Goal: Task Accomplishment & Management: Use online tool/utility

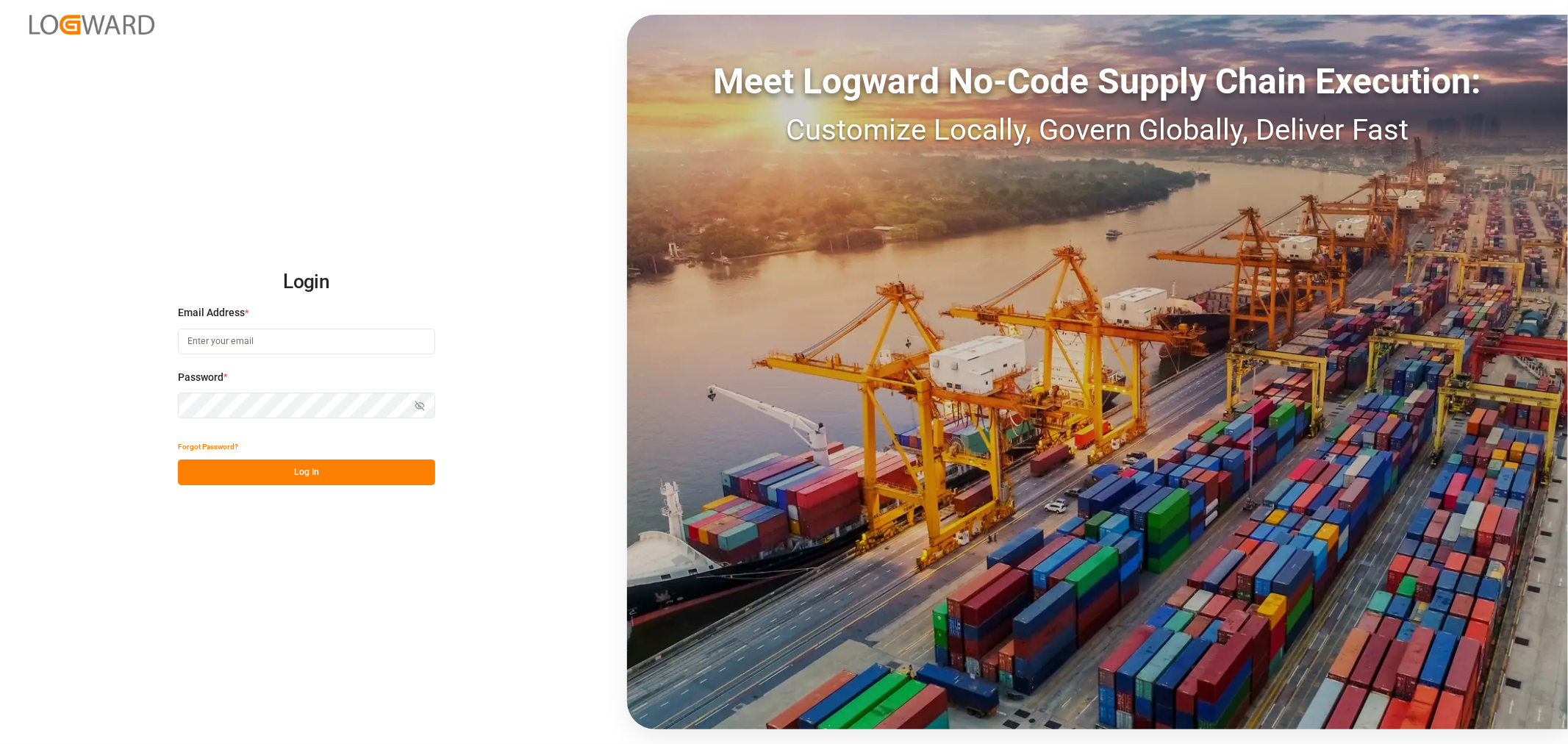
type input "huixin.gao@jamindustries.com"
click at [273, 478] on button "Log In" at bounding box center [306, 472] width 257 height 26
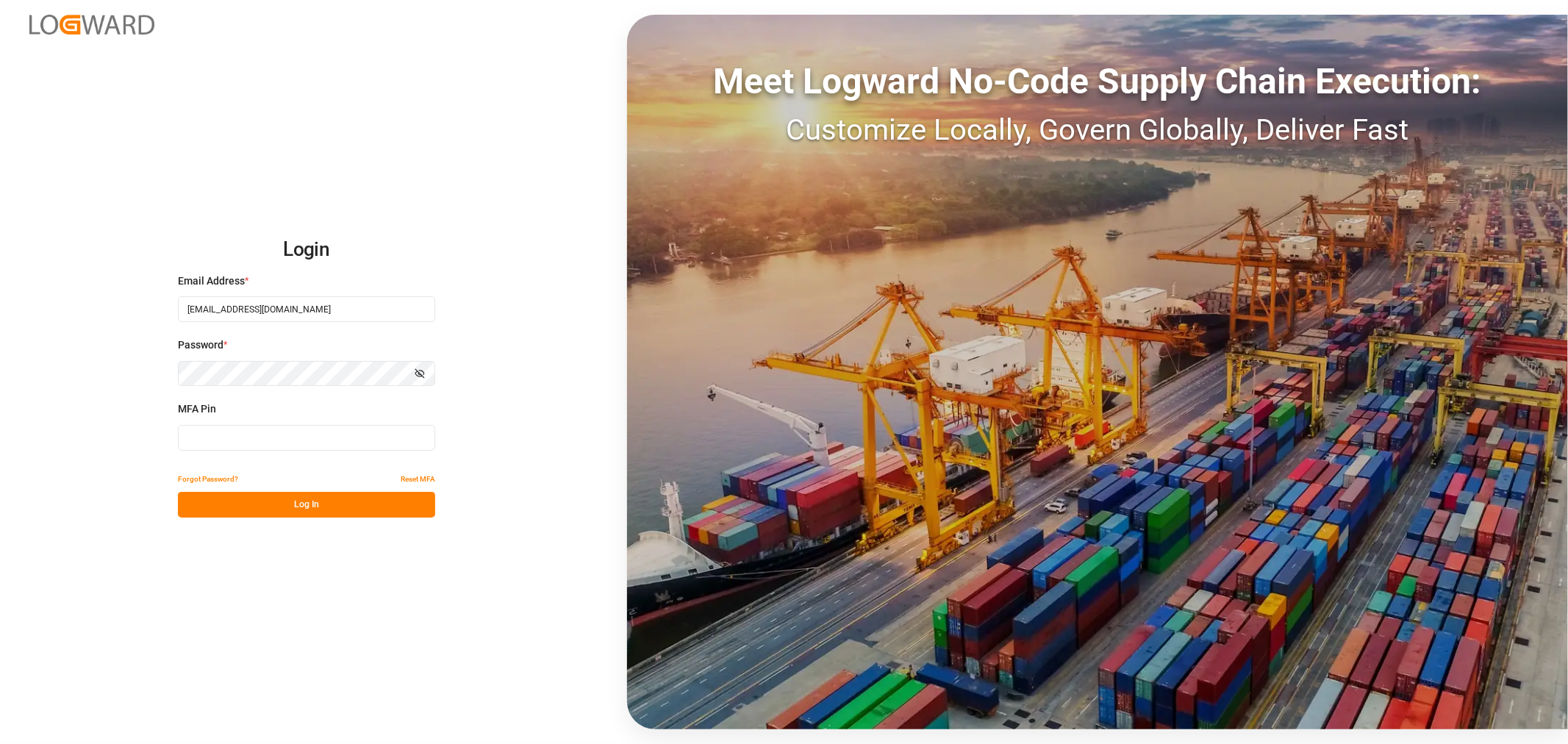
click at [269, 427] on input at bounding box center [306, 438] width 257 height 26
type input "339549"
click at [300, 504] on button "Log In" at bounding box center [306, 504] width 257 height 26
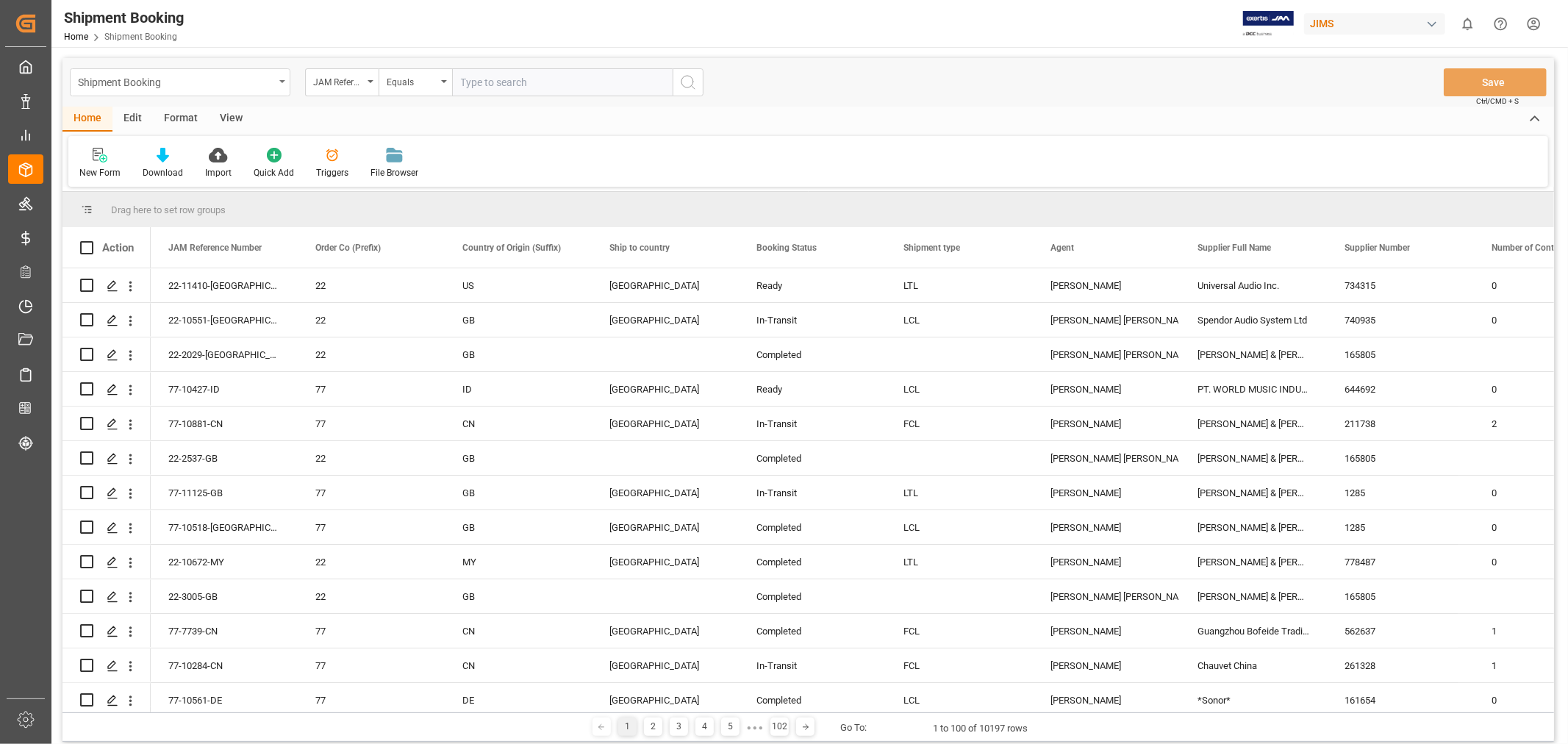
click at [254, 89] on div "Shipment Booking" at bounding box center [176, 81] width 196 height 18
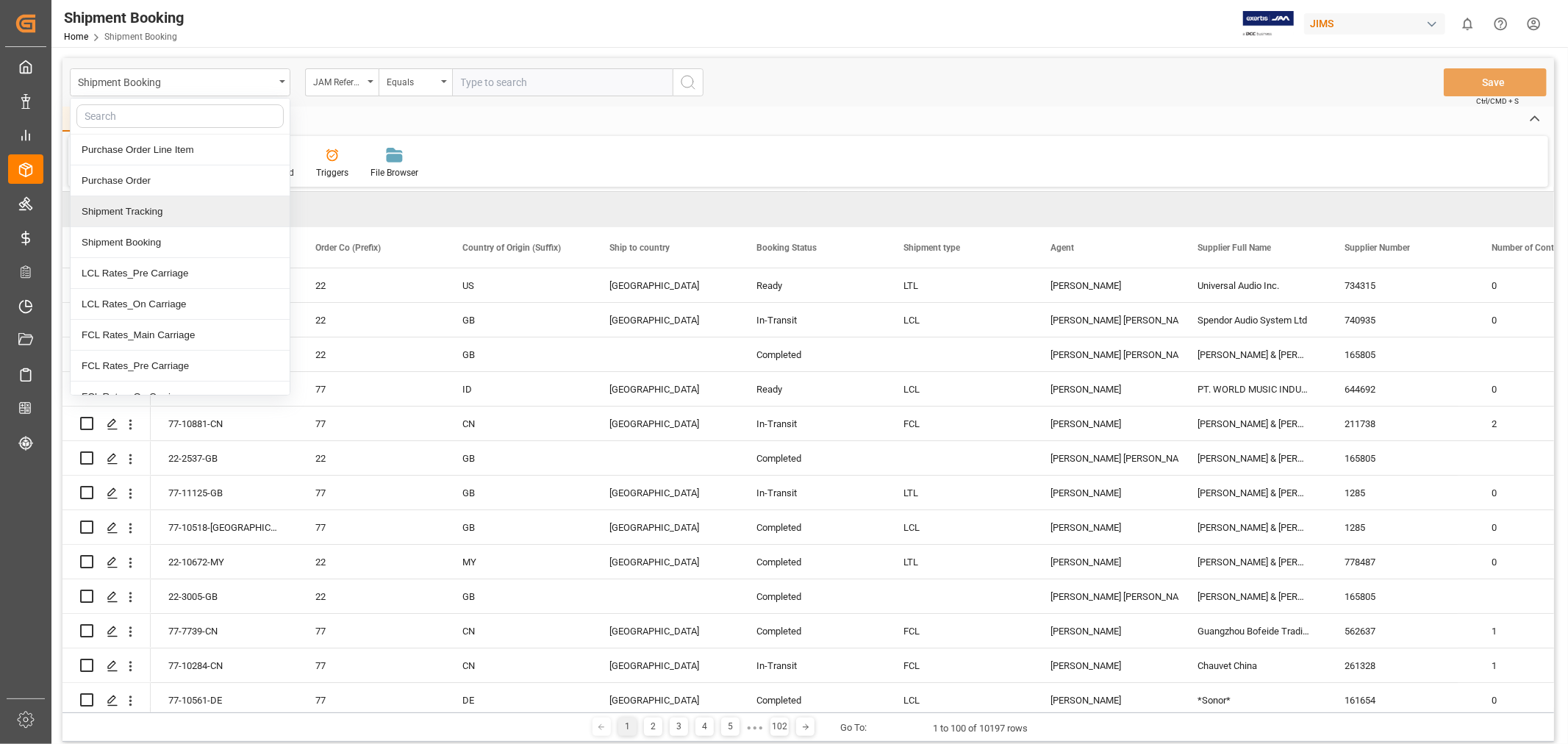
click at [157, 212] on div "Shipment Tracking" at bounding box center [180, 211] width 219 height 30
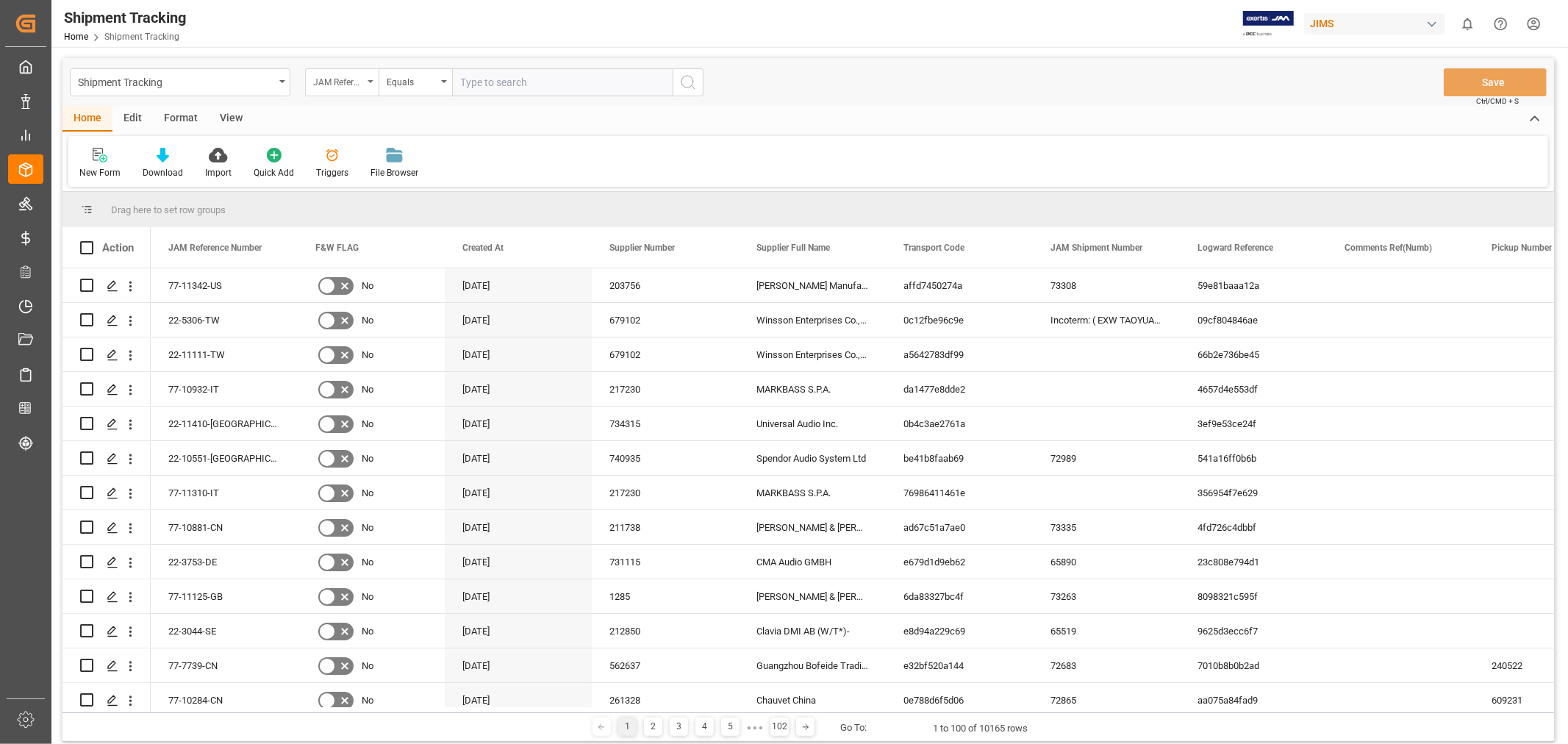
click at [372, 79] on div "JAM Reference Number" at bounding box center [342, 82] width 73 height 28
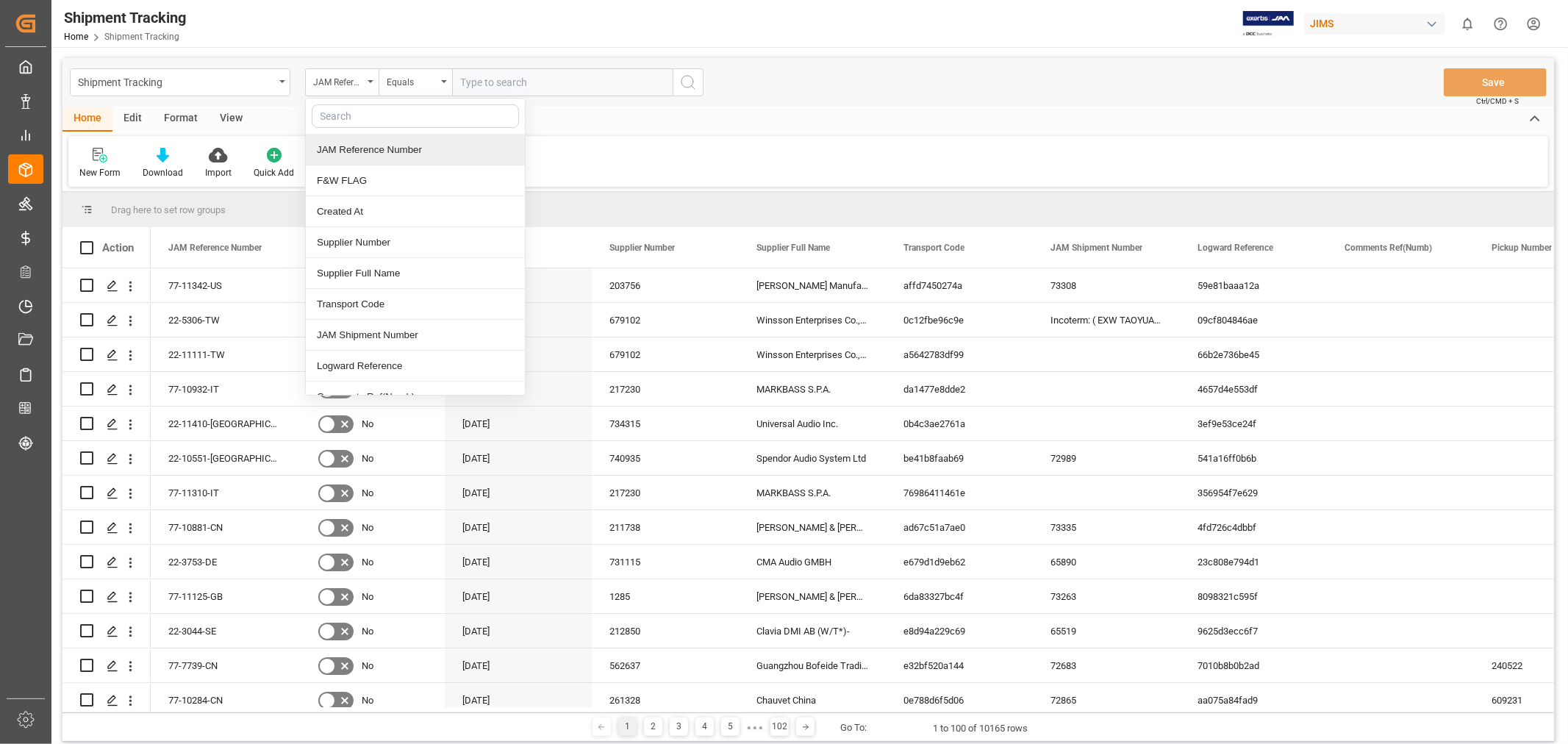
click at [388, 145] on div "JAM Reference Number" at bounding box center [415, 149] width 219 height 30
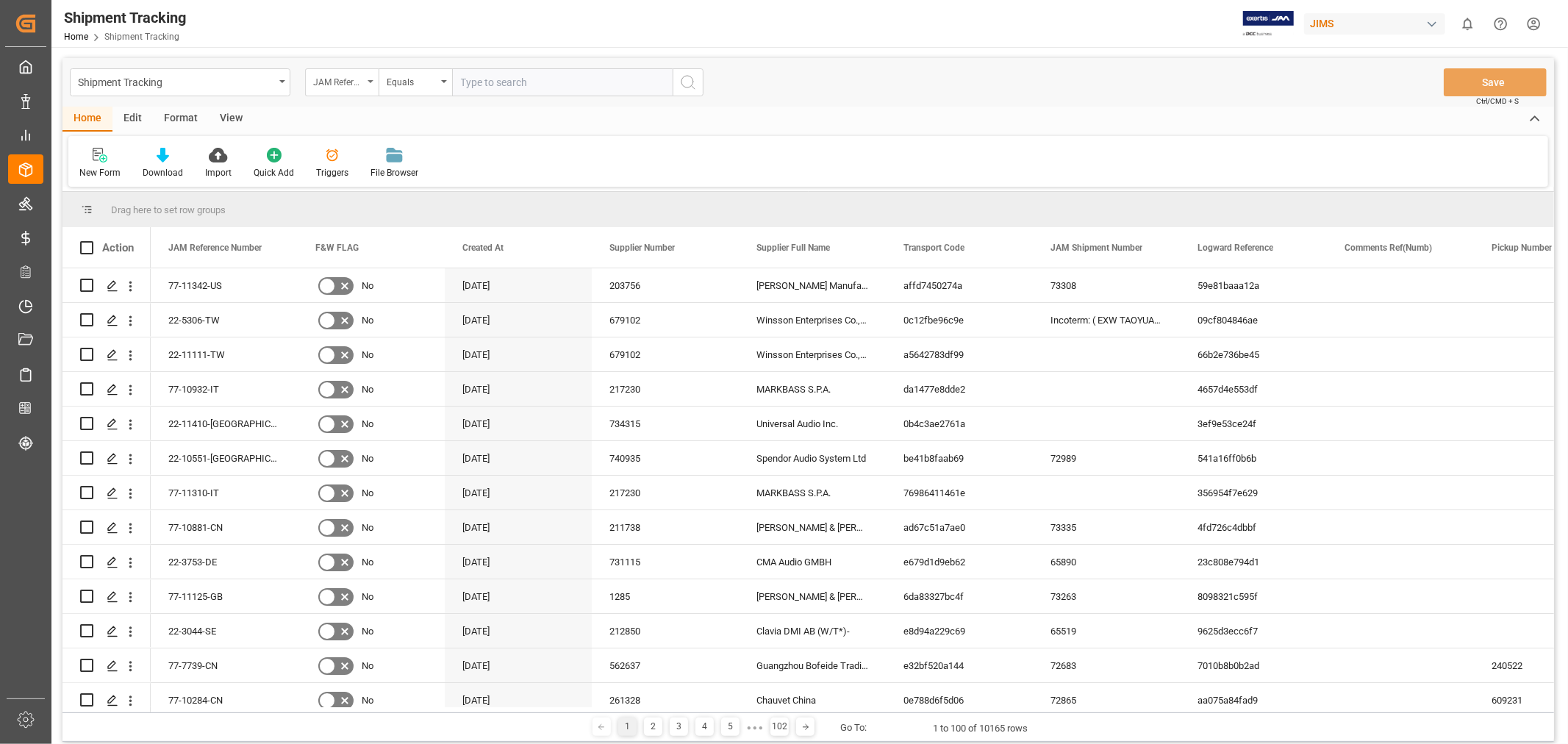
click at [348, 79] on div "JAM Reference Number" at bounding box center [338, 81] width 50 height 17
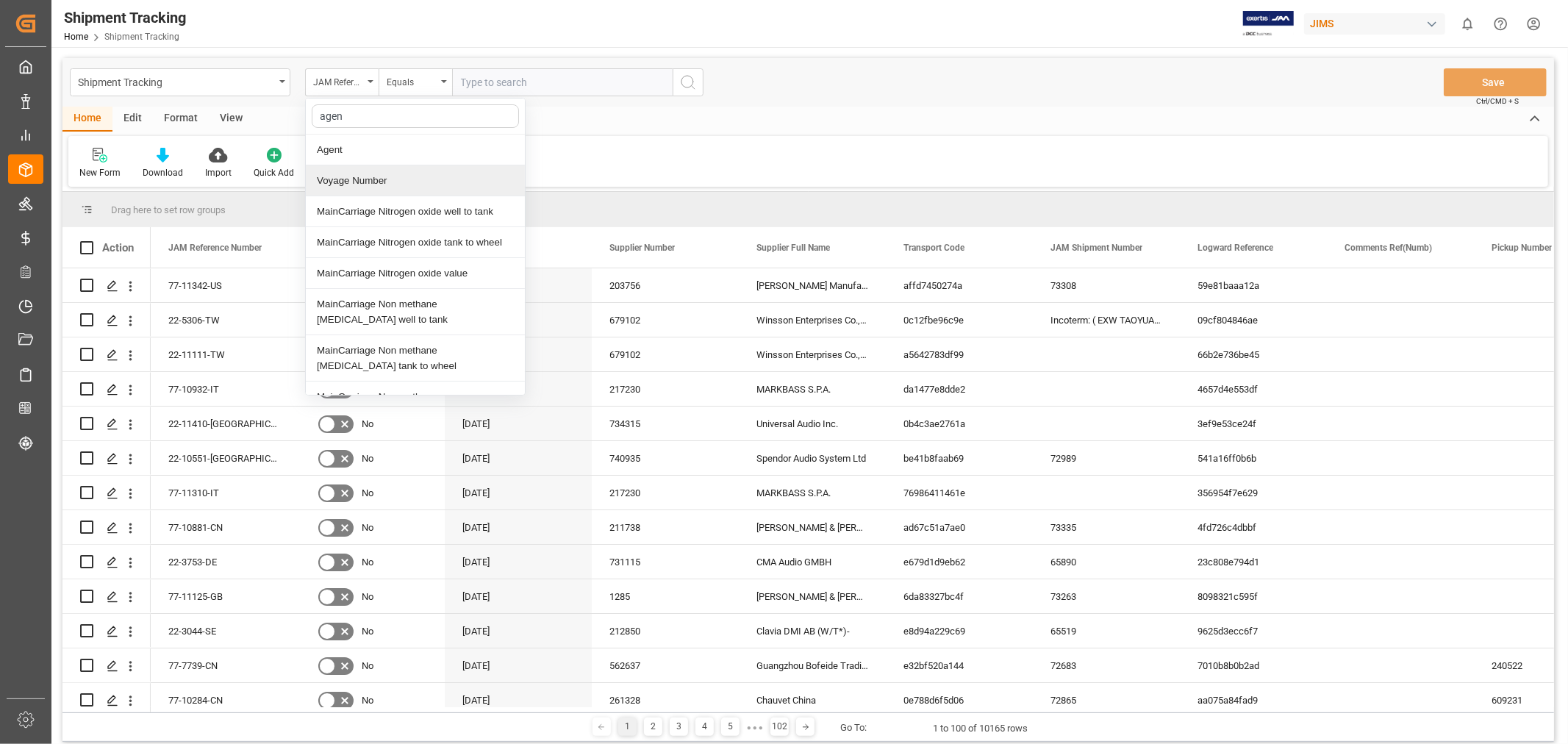
type input "agent"
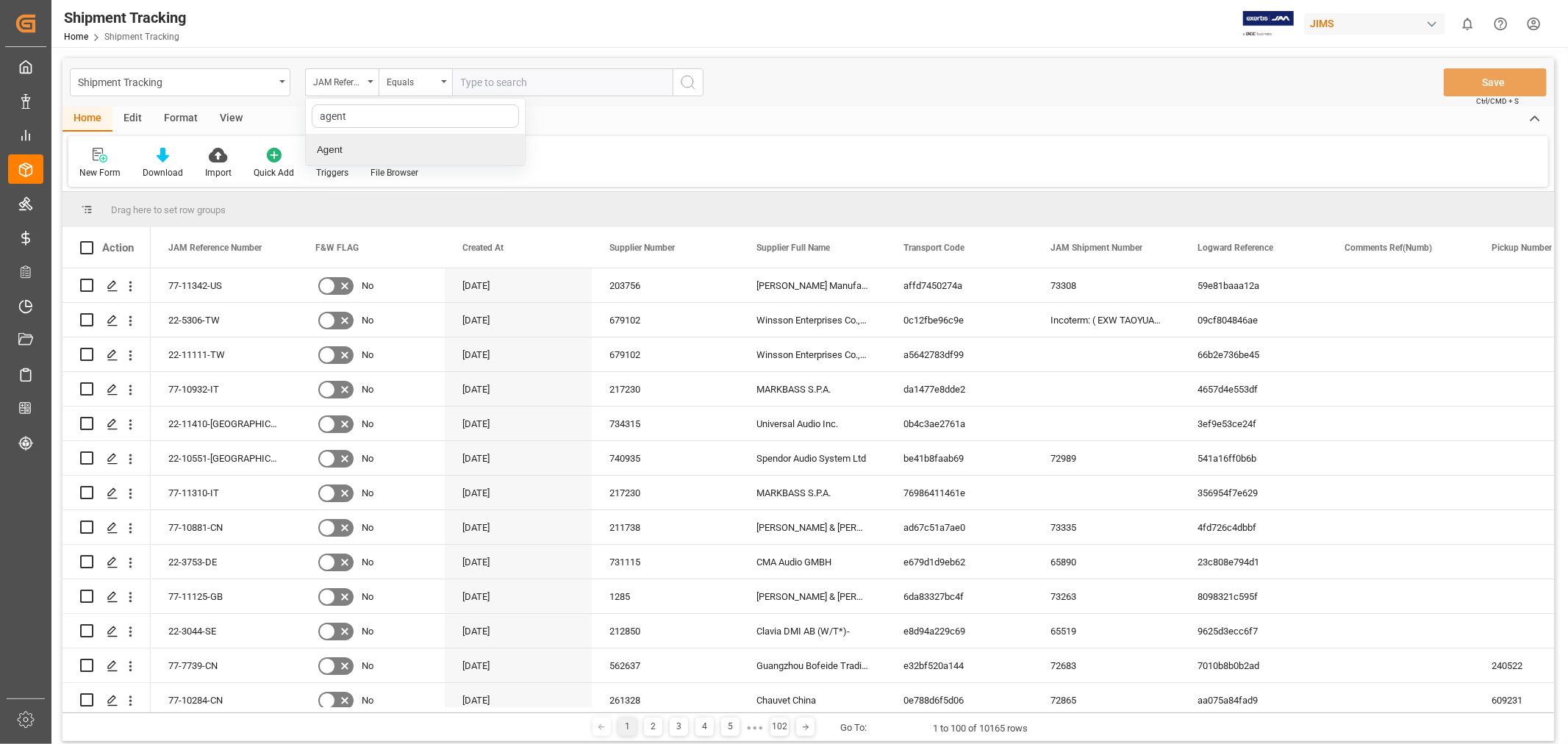
click at [328, 150] on div "Agent" at bounding box center [415, 149] width 219 height 30
click at [500, 85] on span "Select Items" at bounding box center [493, 82] width 63 height 11
type input "hui"
click at [505, 145] on span "[PERSON_NAME]" at bounding box center [521, 149] width 80 height 11
click at [468, 156] on input "[PERSON_NAME]" at bounding box center [467, 149] width 29 height 29
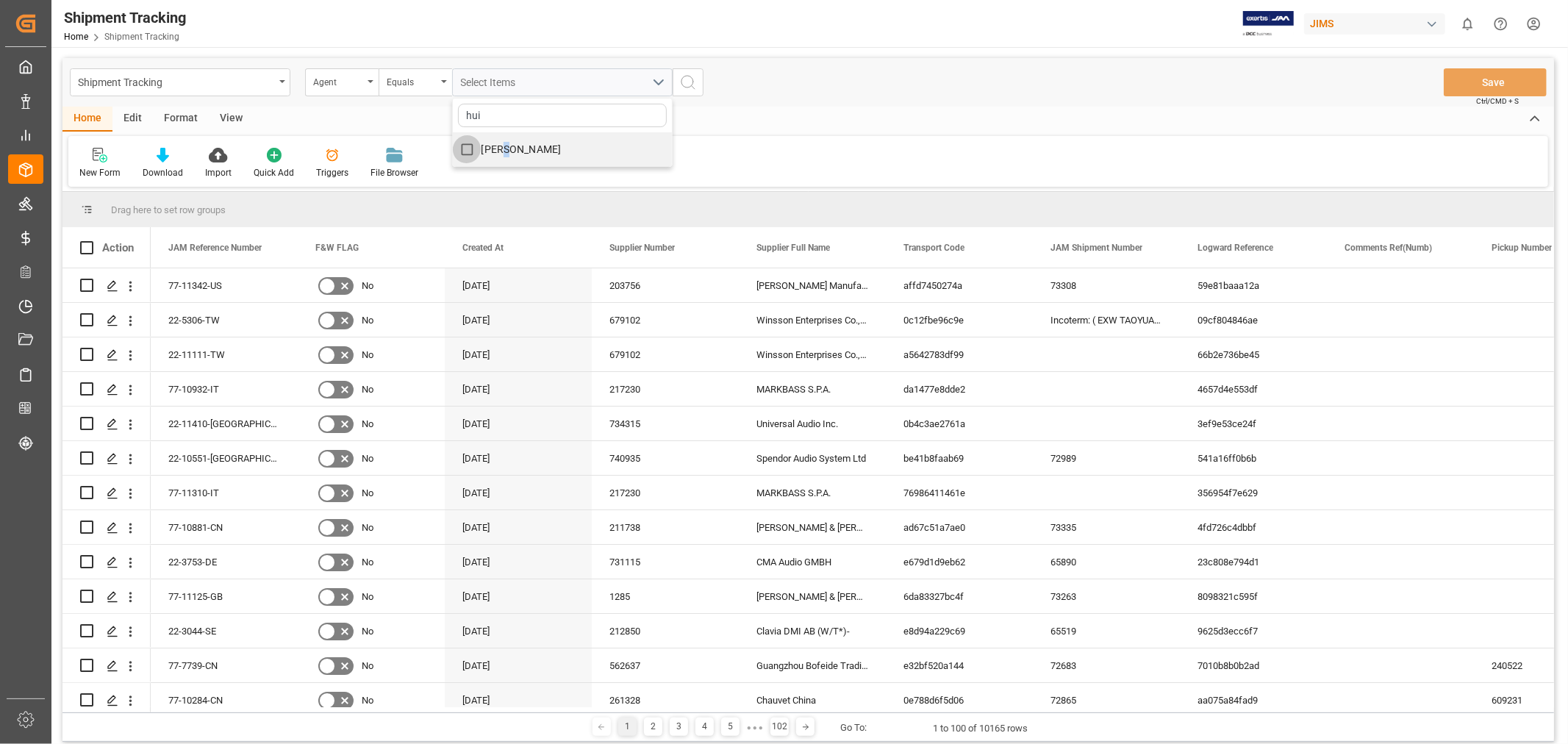
checkbox input "true"
click at [687, 74] on icon "search button" at bounding box center [688, 82] width 18 height 18
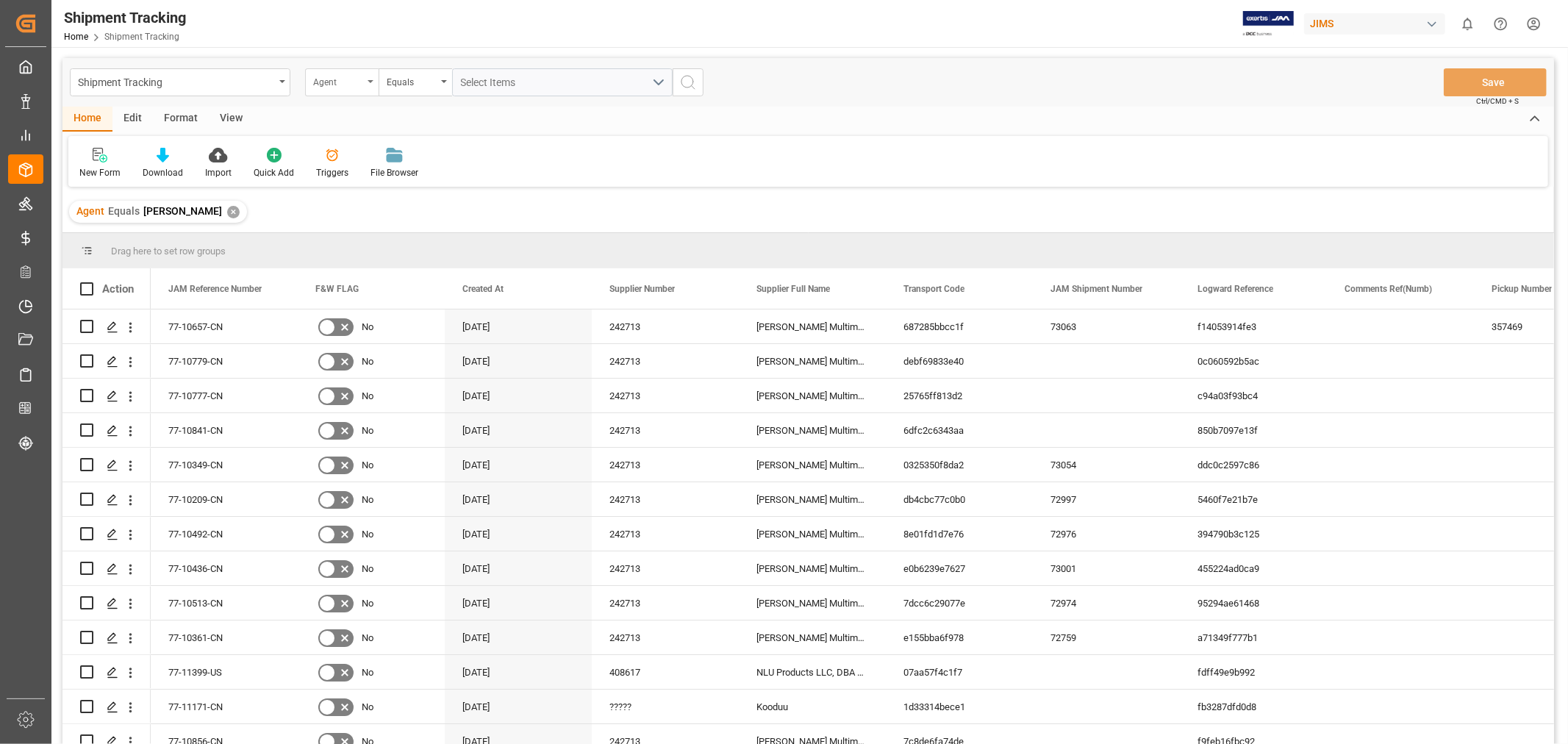
click at [374, 83] on div "Agent" at bounding box center [342, 82] width 73 height 28
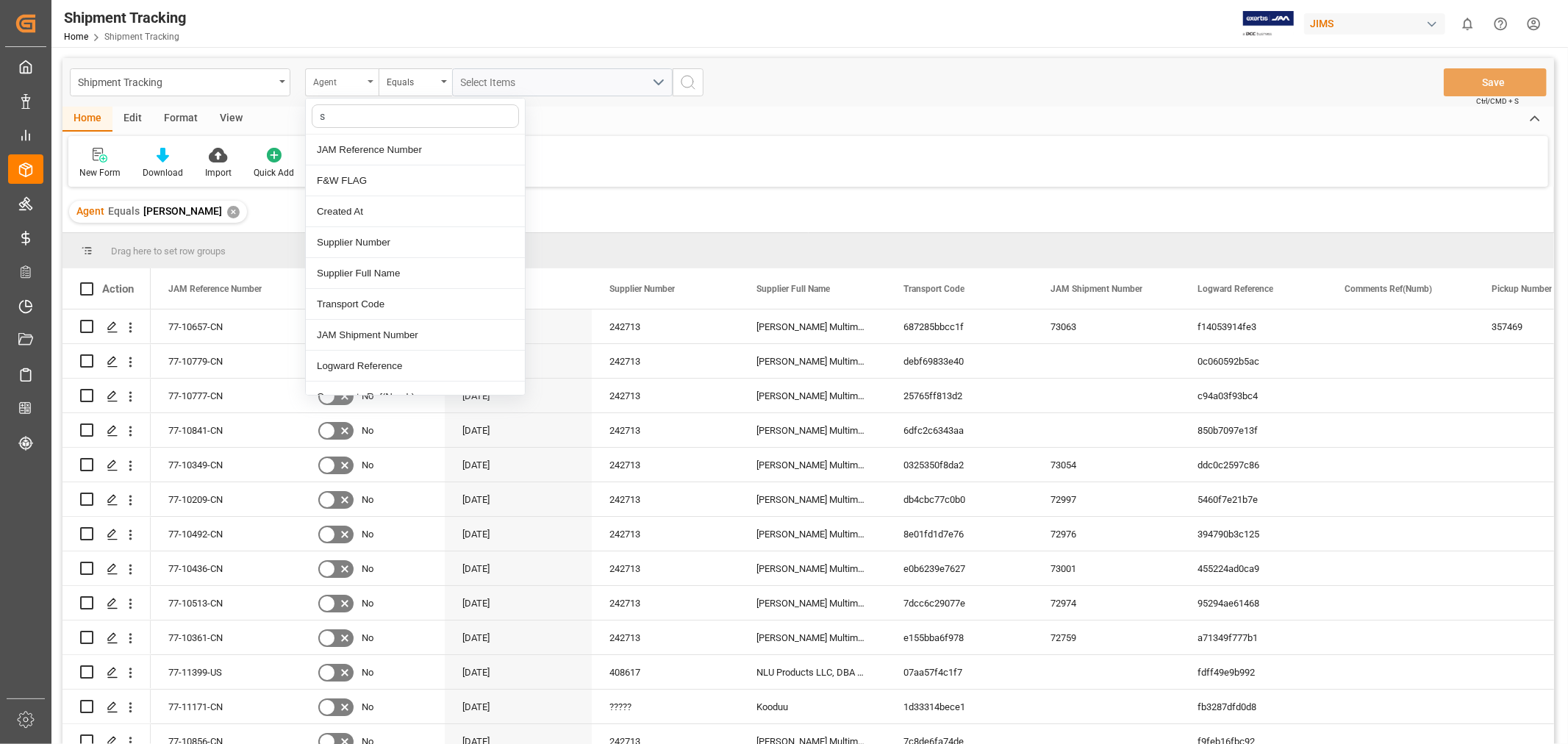
type input "st"
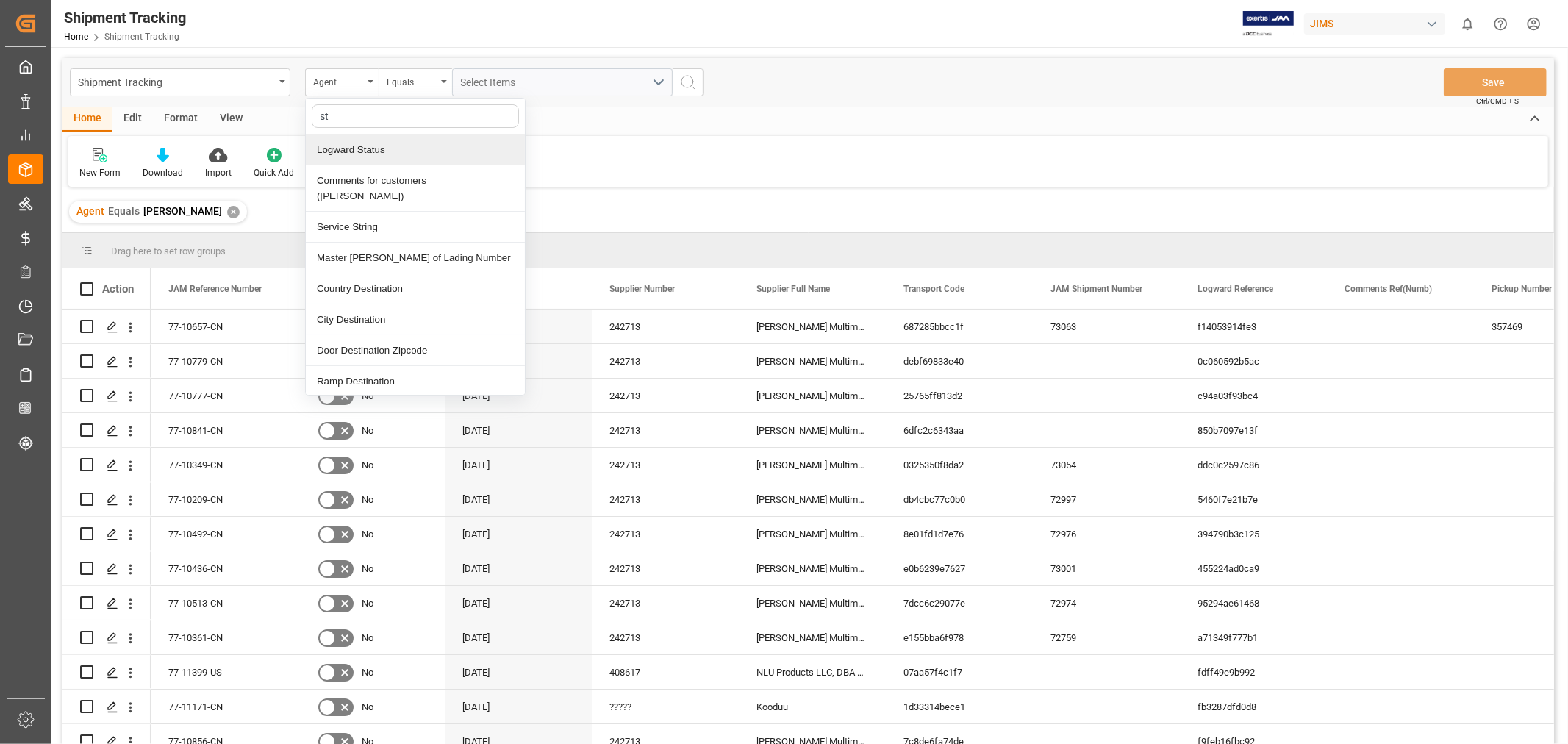
click at [331, 149] on div "Logward Status" at bounding box center [415, 149] width 219 height 30
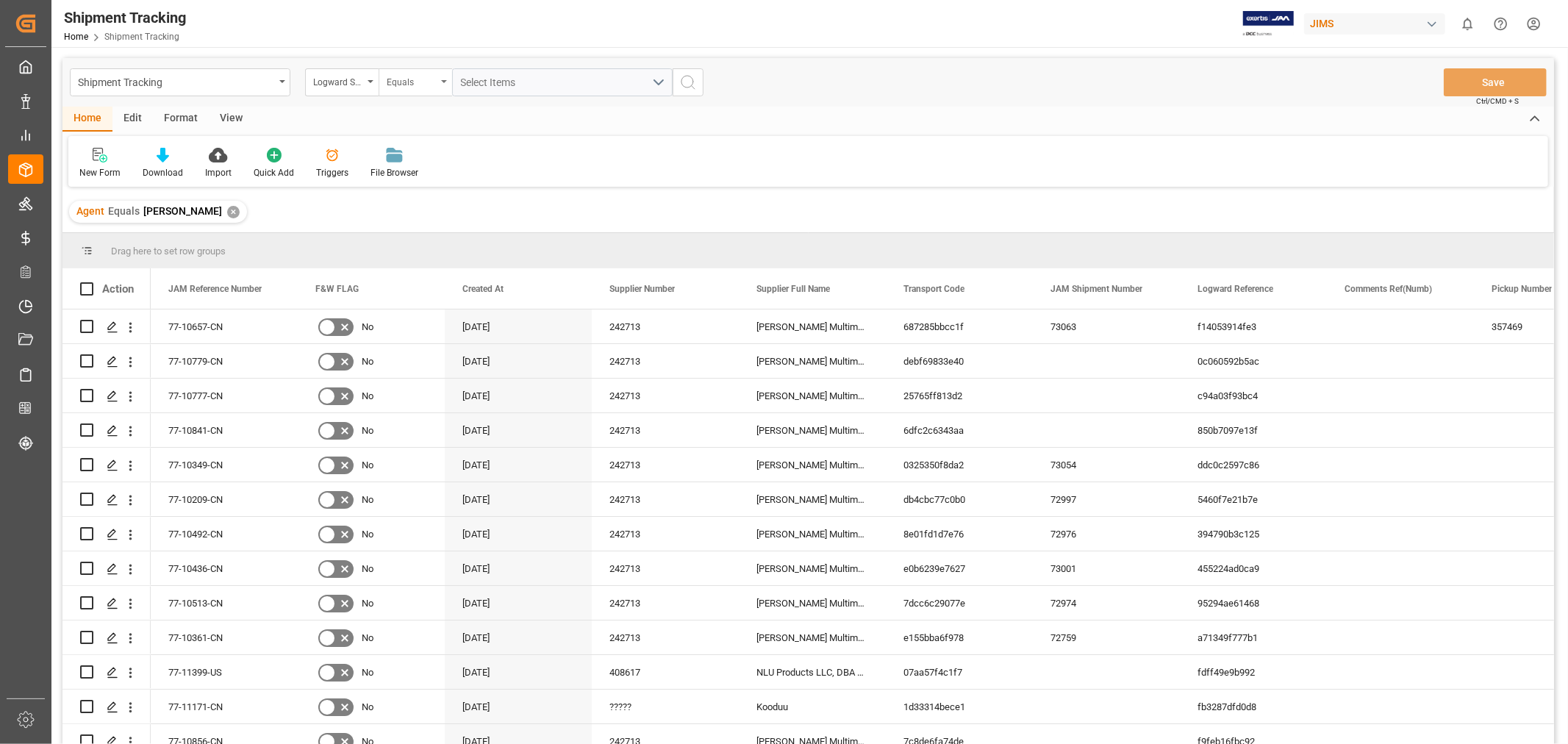
click at [418, 79] on div "Equals" at bounding box center [412, 81] width 50 height 17
click at [435, 217] on div "Contains" at bounding box center [489, 211] width 219 height 30
click at [504, 76] on span "Select Items" at bounding box center [493, 82] width 63 height 11
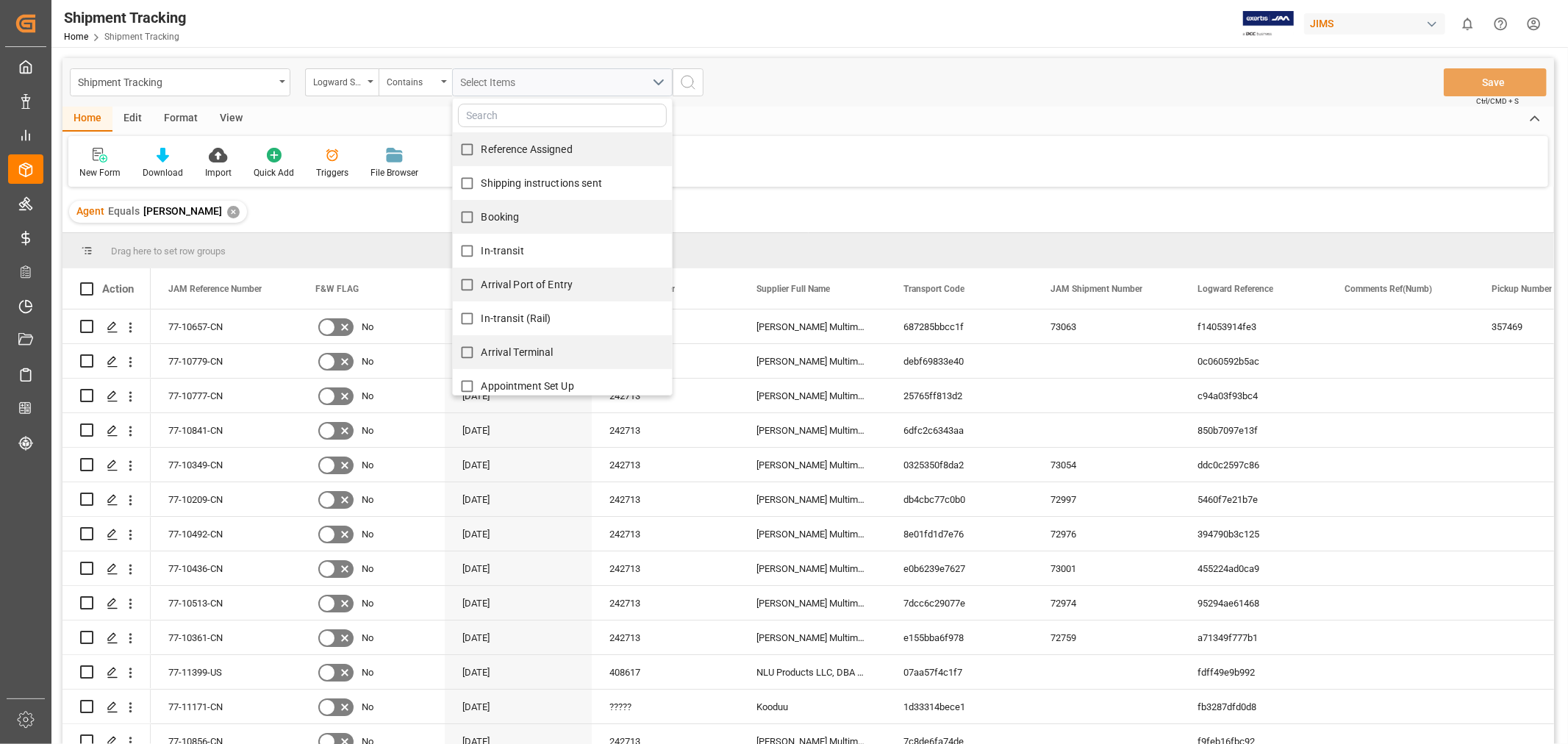
click at [503, 144] on span "Reference Assigned" at bounding box center [527, 149] width 91 height 11
click at [481, 144] on input "Reference Assigned" at bounding box center [467, 149] width 29 height 29
checkbox input "true"
click at [497, 177] on span "Shipping instructions sent" at bounding box center [541, 183] width 121 height 11
click at [481, 176] on input "Shipping instructions sent" at bounding box center [467, 184] width 29 height 29
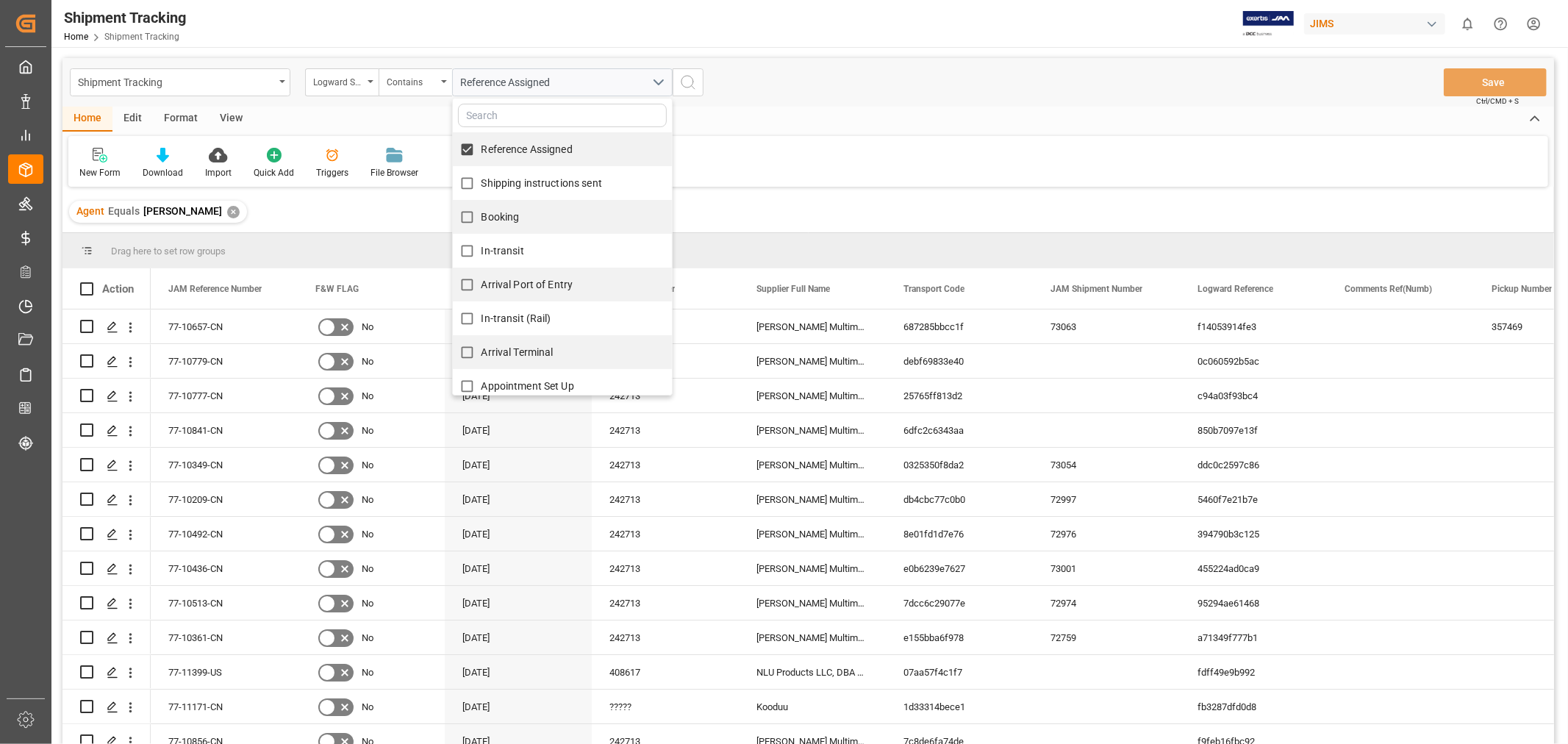
checkbox input "true"
click at [490, 215] on span "Booking" at bounding box center [500, 217] width 38 height 11
click at [481, 215] on input "Booking" at bounding box center [467, 217] width 29 height 29
checkbox input "true"
click at [494, 245] on span "In-transit" at bounding box center [502, 250] width 43 height 11
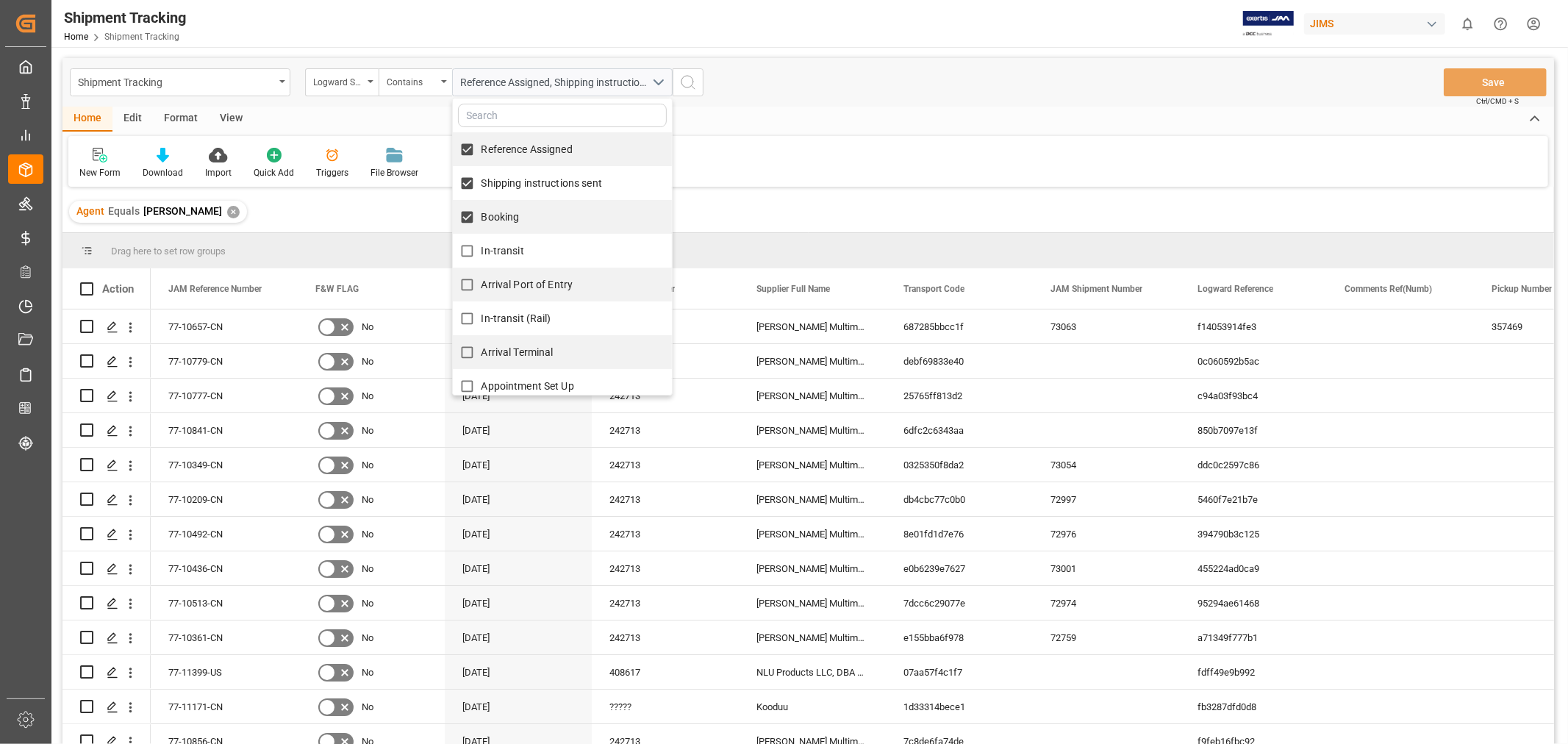
click at [481, 244] on input "In-transit" at bounding box center [467, 251] width 29 height 29
checkbox input "true"
click at [498, 282] on span "Arrival Port of Entry" at bounding box center [527, 284] width 92 height 11
click at [481, 282] on input "Arrival Port of Entry" at bounding box center [467, 284] width 29 height 29
checkbox input "true"
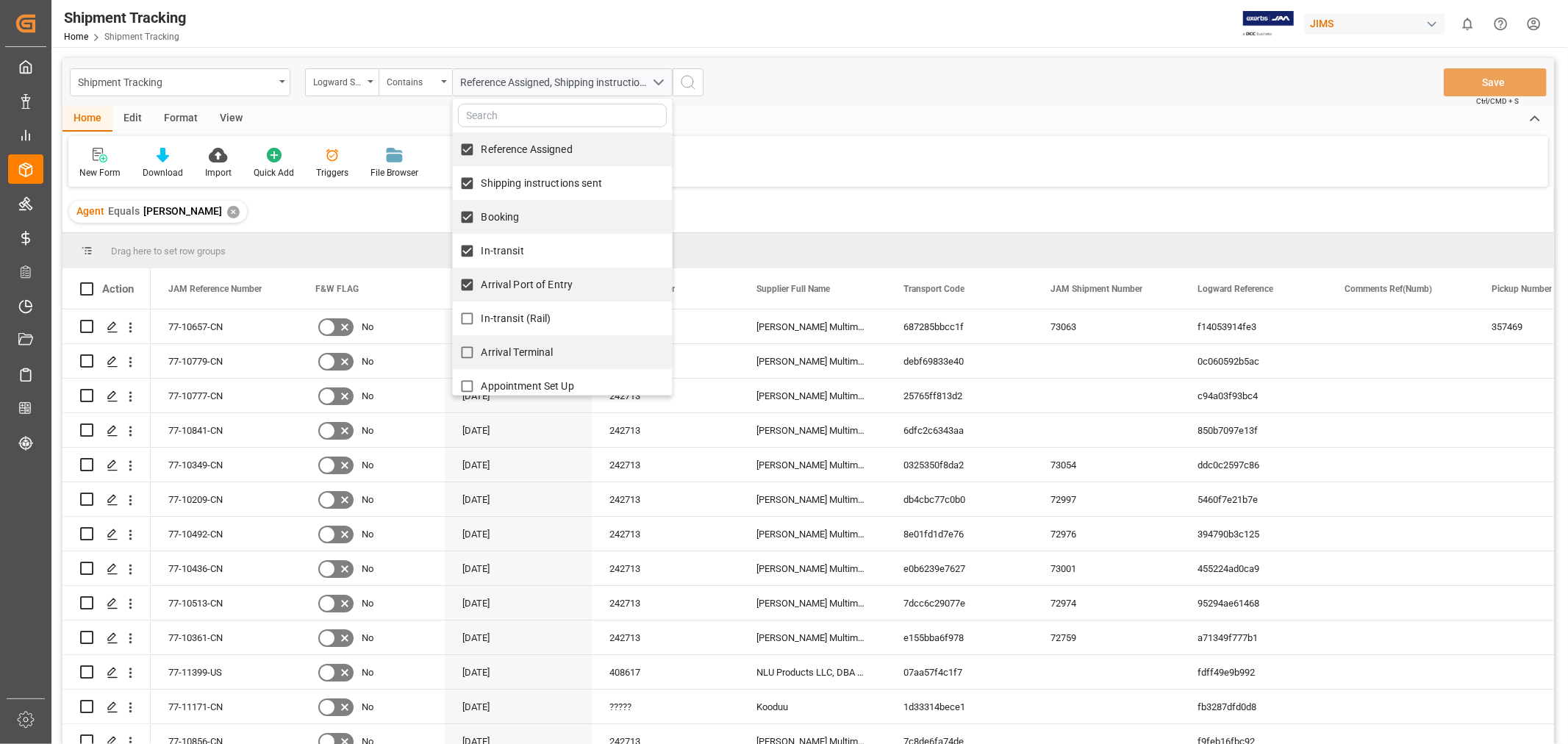
click at [500, 314] on span "In-transit (Rail)" at bounding box center [516, 318] width 69 height 11
click at [481, 314] on input "In-transit (Rail)" at bounding box center [467, 319] width 29 height 29
checkbox input "true"
click at [517, 351] on span "Arrival Terminal" at bounding box center [518, 352] width 72 height 11
click at [481, 351] on input "Arrival Terminal" at bounding box center [467, 353] width 29 height 29
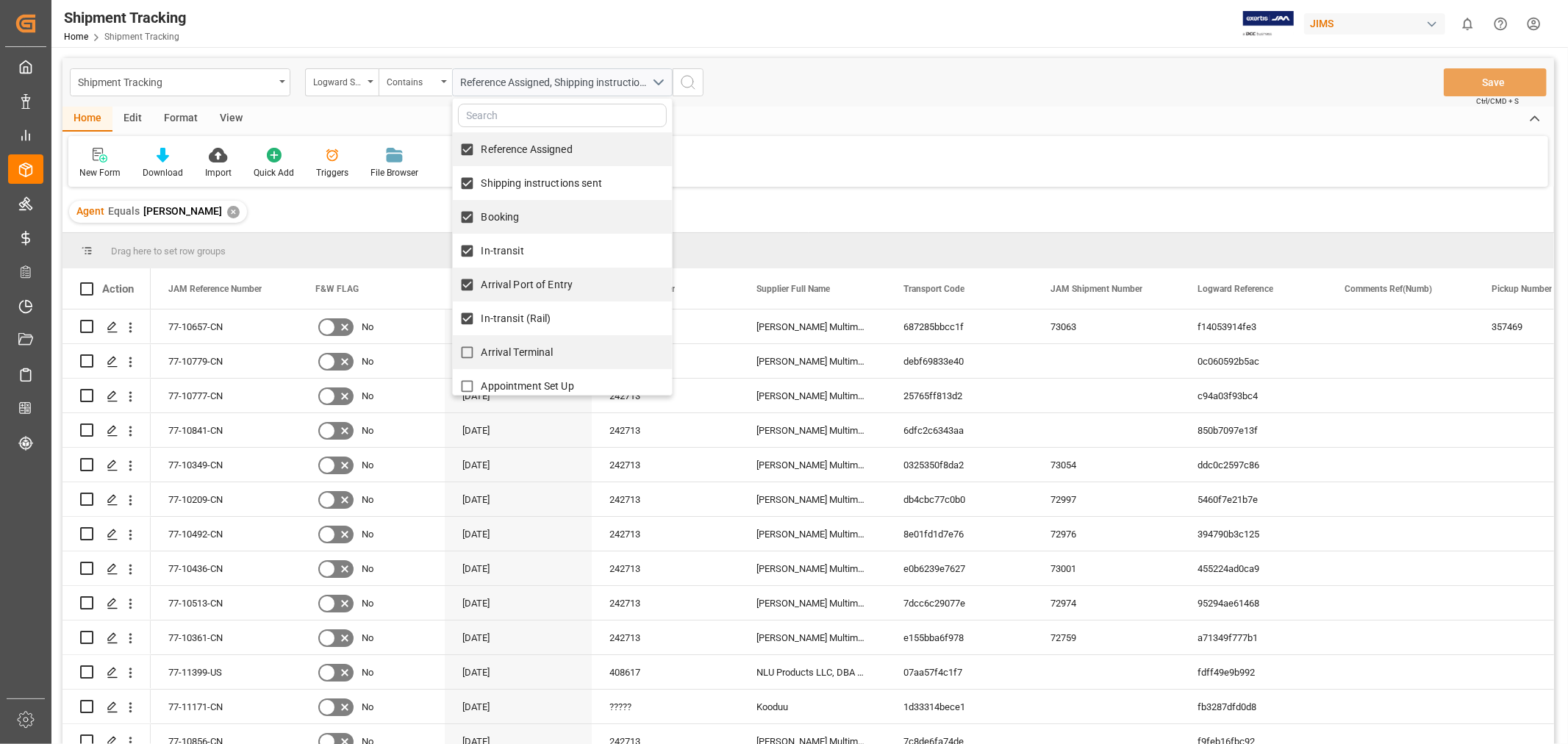
checkbox input "true"
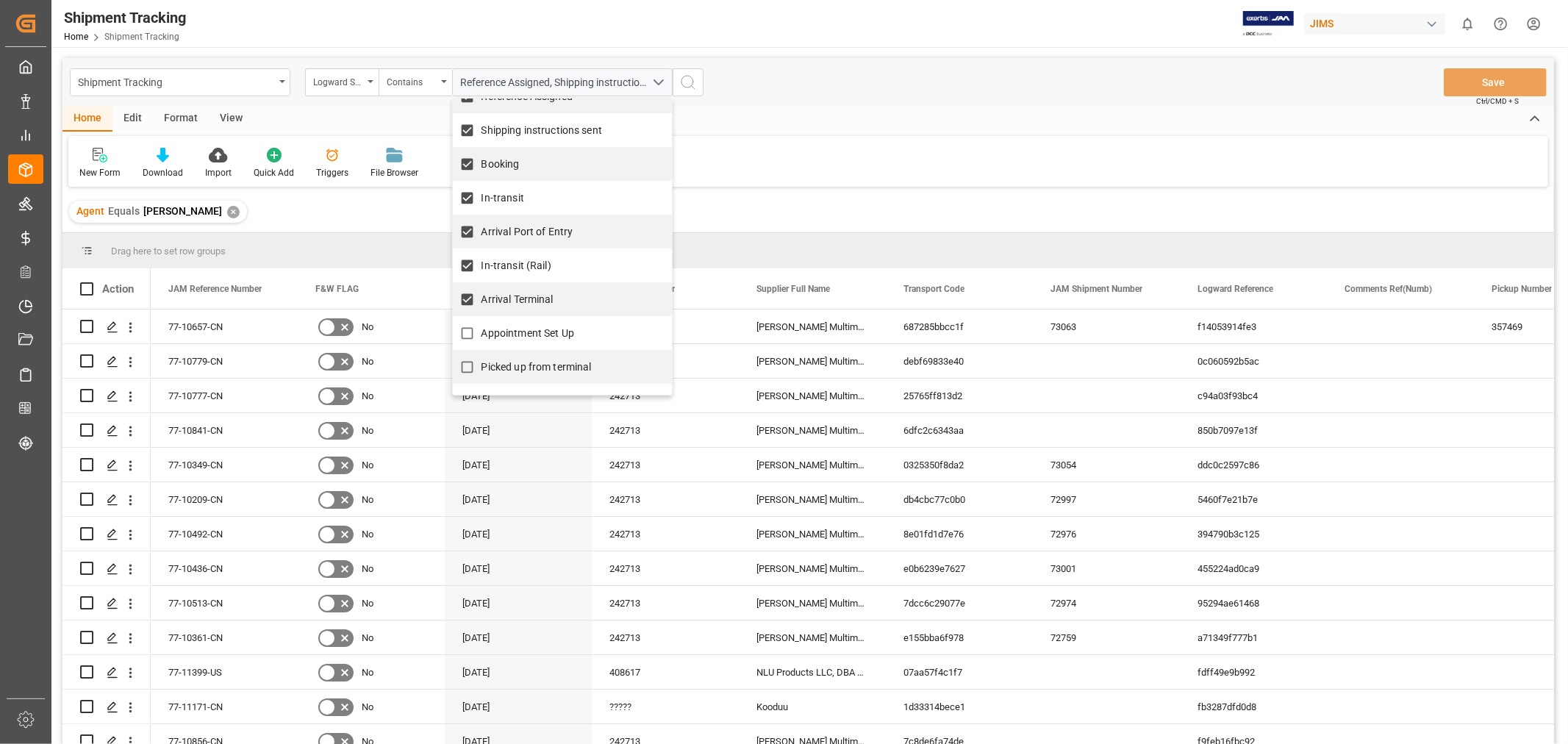
scroll to position [82, 0]
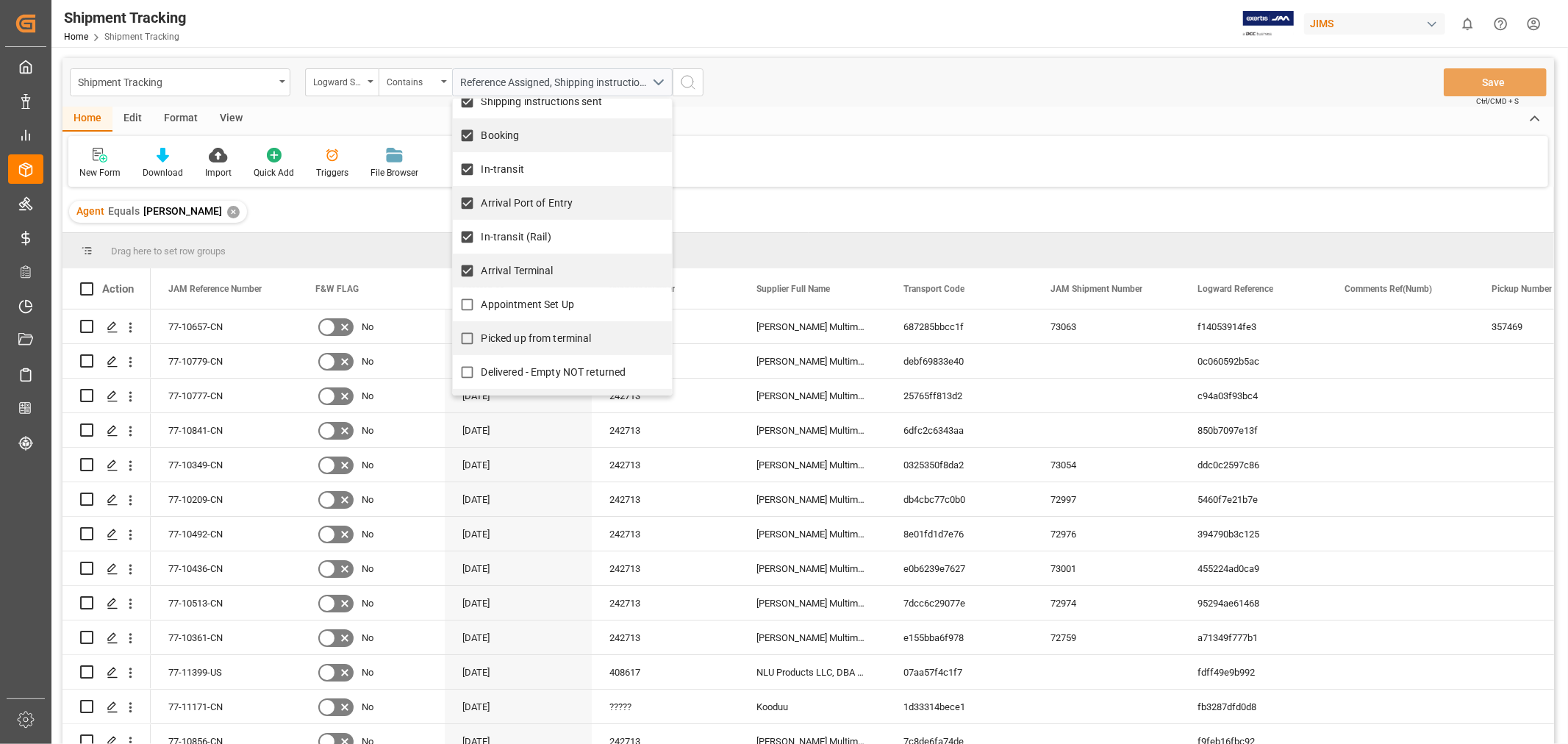
click at [518, 306] on span "Appointment Set Up" at bounding box center [527, 304] width 92 height 11
click at [481, 306] on input "Appointment Set Up" at bounding box center [467, 304] width 29 height 29
checkbox input "true"
click at [533, 334] on span "Picked up from terminal" at bounding box center [537, 338] width 110 height 11
click at [481, 334] on input "Picked up from terminal" at bounding box center [467, 339] width 29 height 29
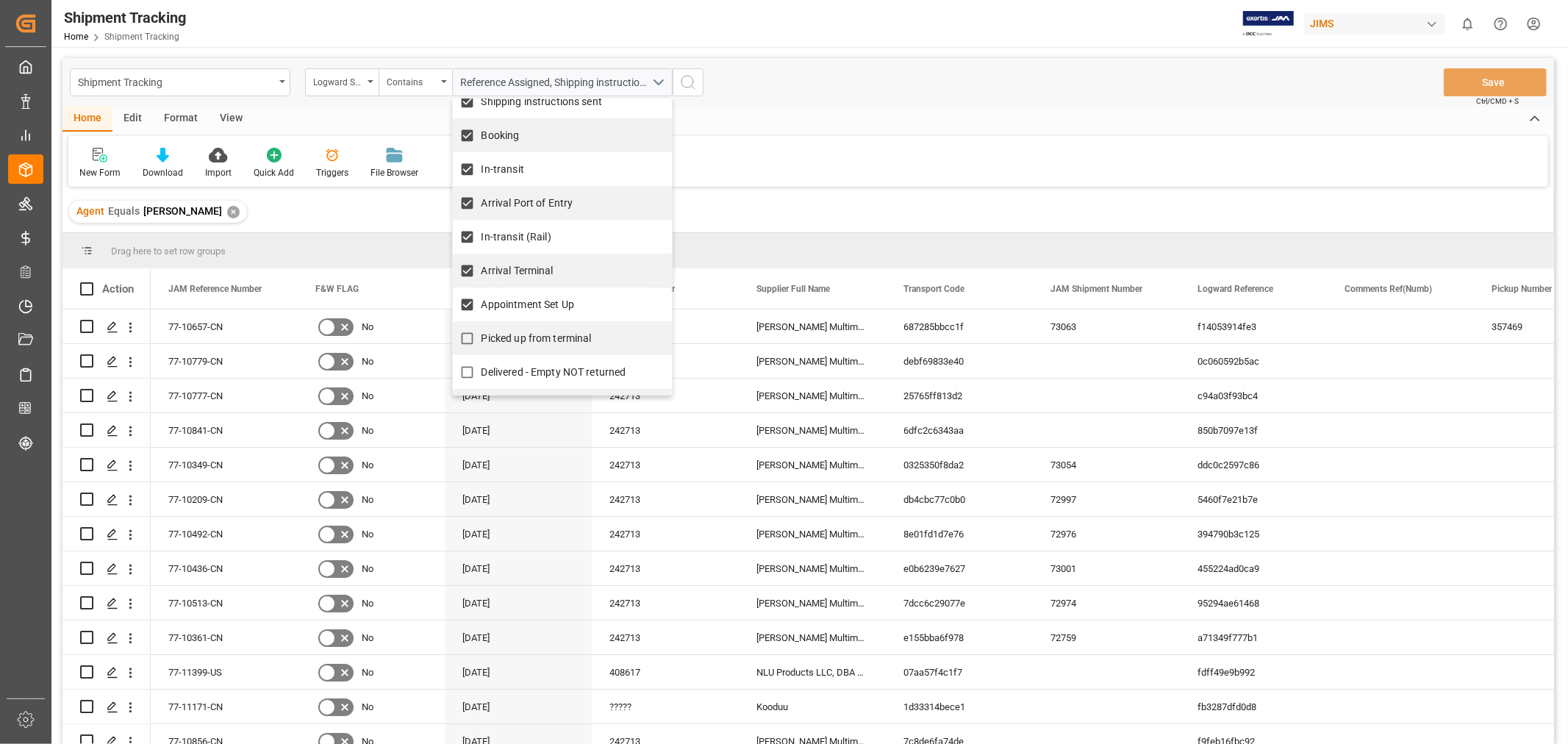
checkbox input "true"
click at [700, 81] on button "search button" at bounding box center [688, 82] width 30 height 28
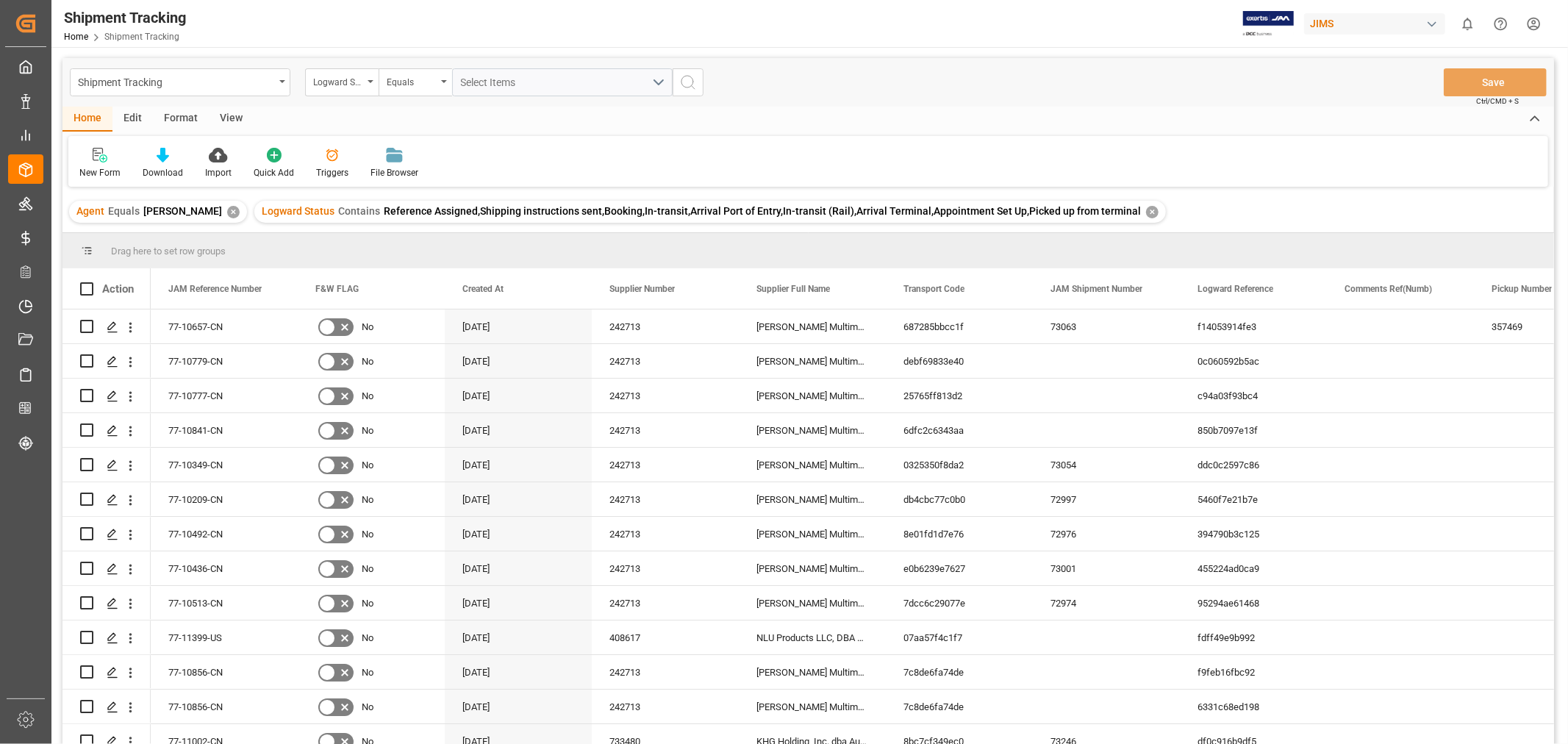
click at [228, 116] on div "View" at bounding box center [230, 119] width 45 height 25
click at [88, 171] on div "Default" at bounding box center [93, 173] width 29 height 13
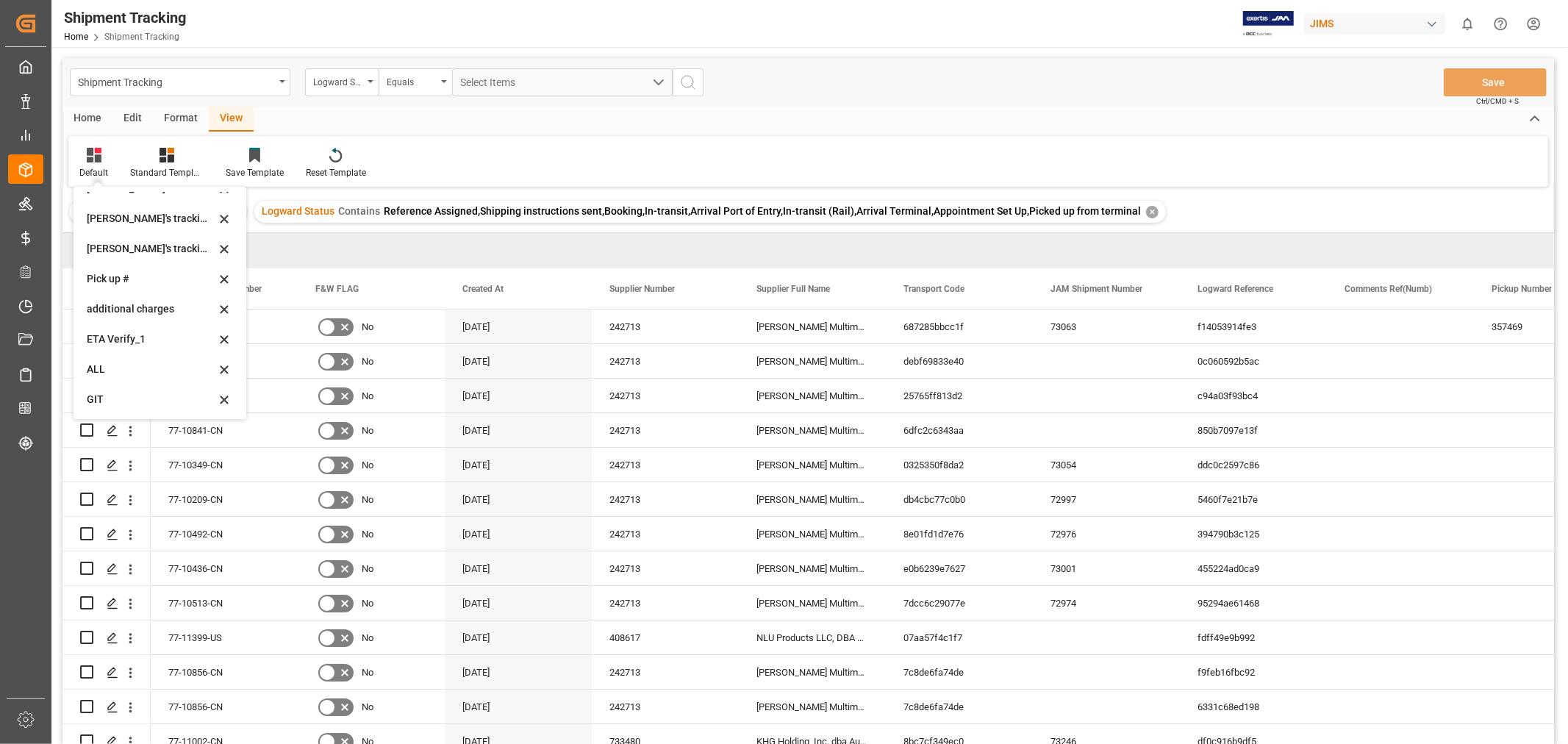
scroll to position [322, 0]
click at [143, 252] on div "[PERSON_NAME]'s tracking all_sample" at bounding box center [150, 248] width 128 height 15
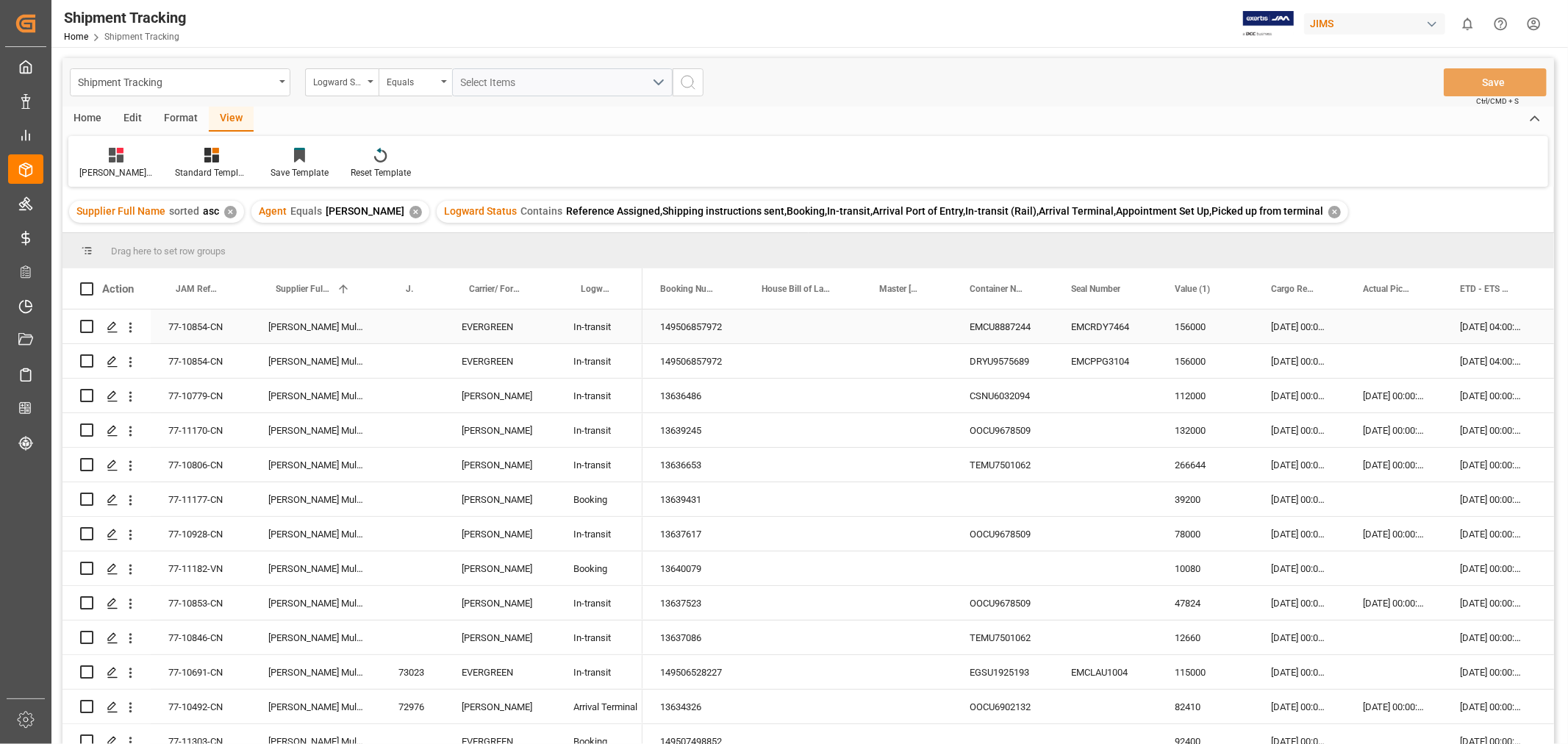
click at [921, 334] on div "Press SPACE to select this row." at bounding box center [907, 326] width 90 height 34
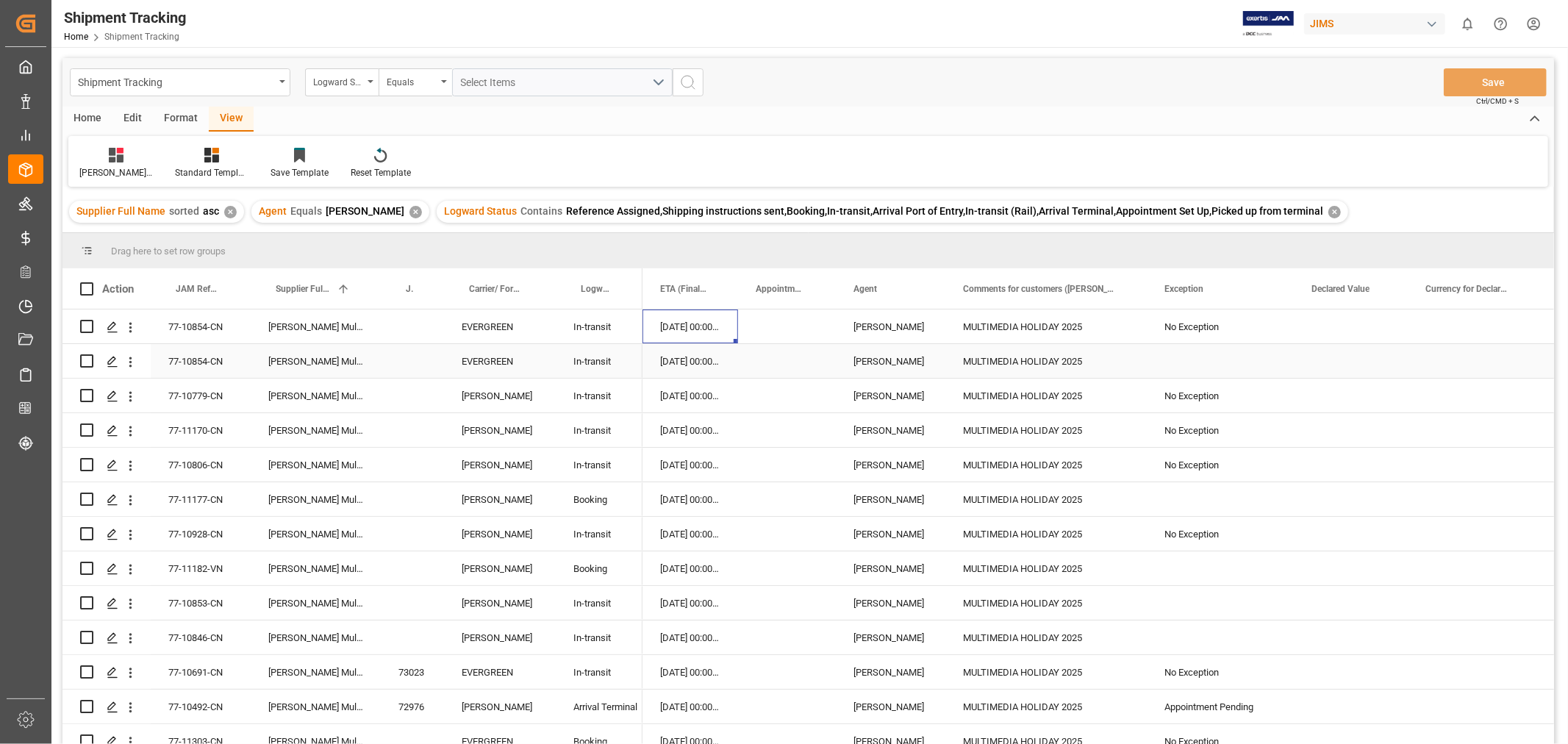
scroll to position [0, 799]
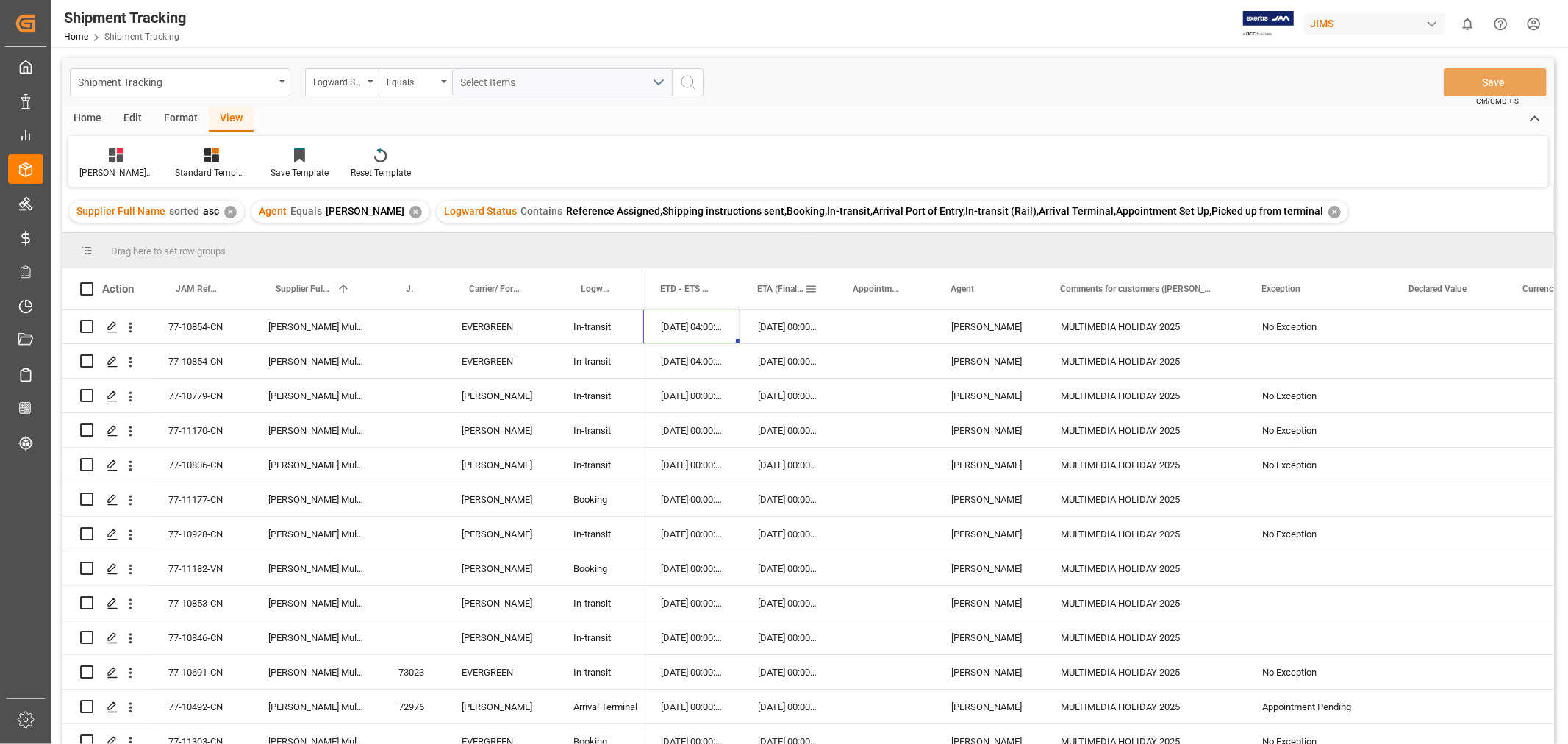
click at [766, 289] on span "ETA (Final Delivery Location)" at bounding box center [780, 288] width 47 height 10
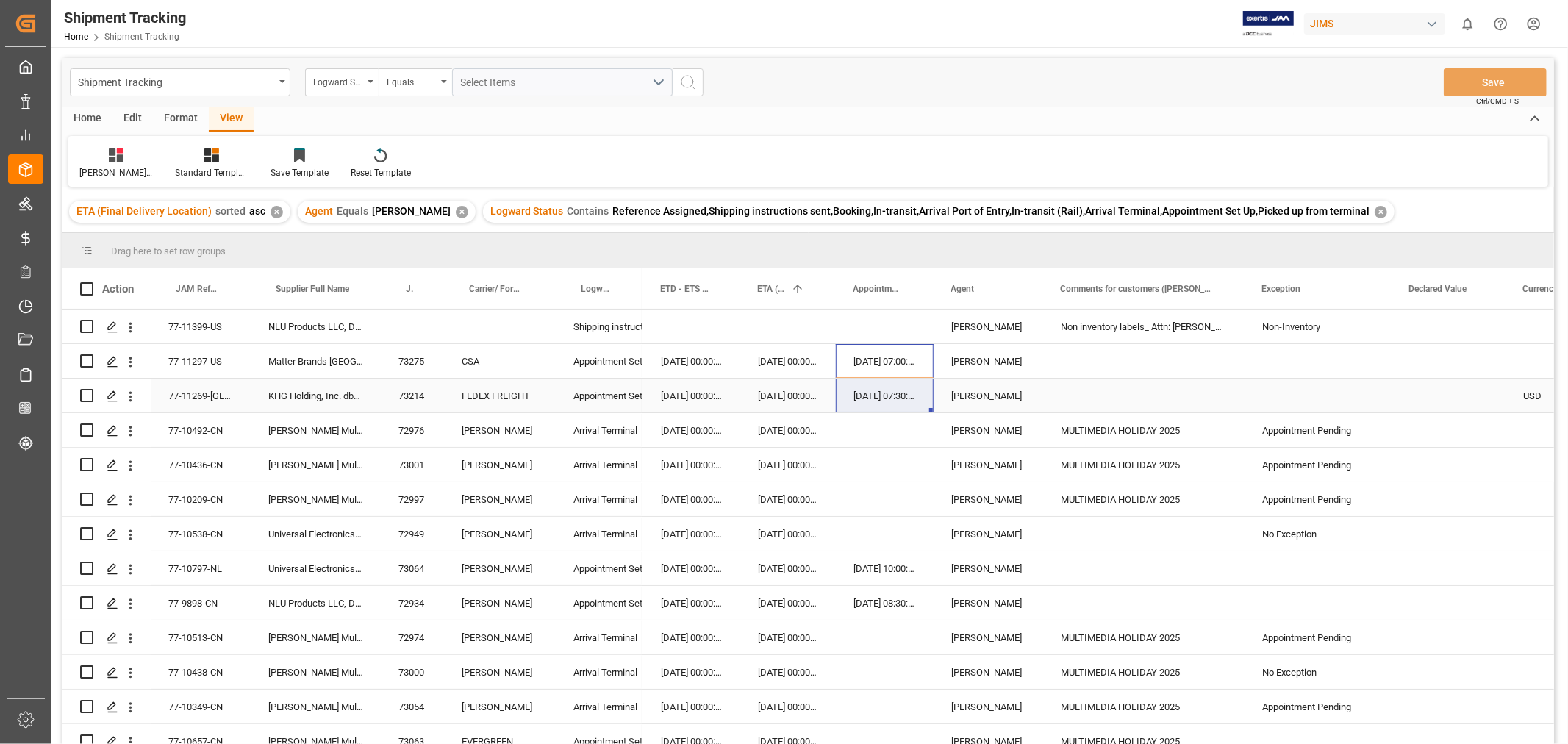
drag, startPoint x: 859, startPoint y: 359, endPoint x: 866, endPoint y: 381, distance: 23.1
click at [774, 353] on div "[DATE] 00:00:00" at bounding box center [788, 362] width 95 height 34
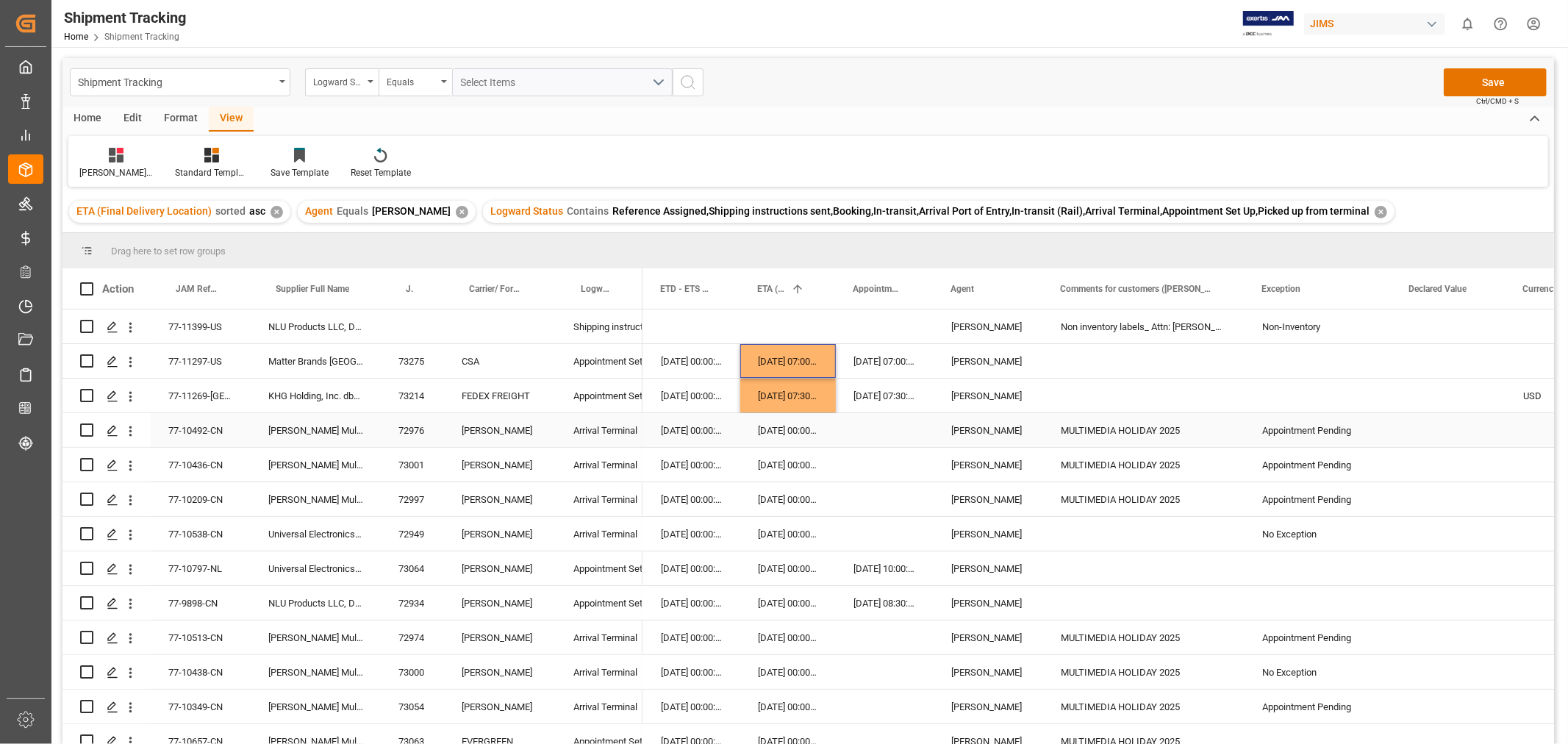
click at [830, 420] on div "[DATE] 00:00:00" at bounding box center [788, 430] width 95 height 34
drag, startPoint x: 853, startPoint y: 570, endPoint x: 868, endPoint y: 598, distance: 31.8
click at [779, 576] on div "[DATE] 00:00:00" at bounding box center [788, 569] width 95 height 34
click at [875, 516] on div "Press SPACE to select this row." at bounding box center [885, 499] width 98 height 34
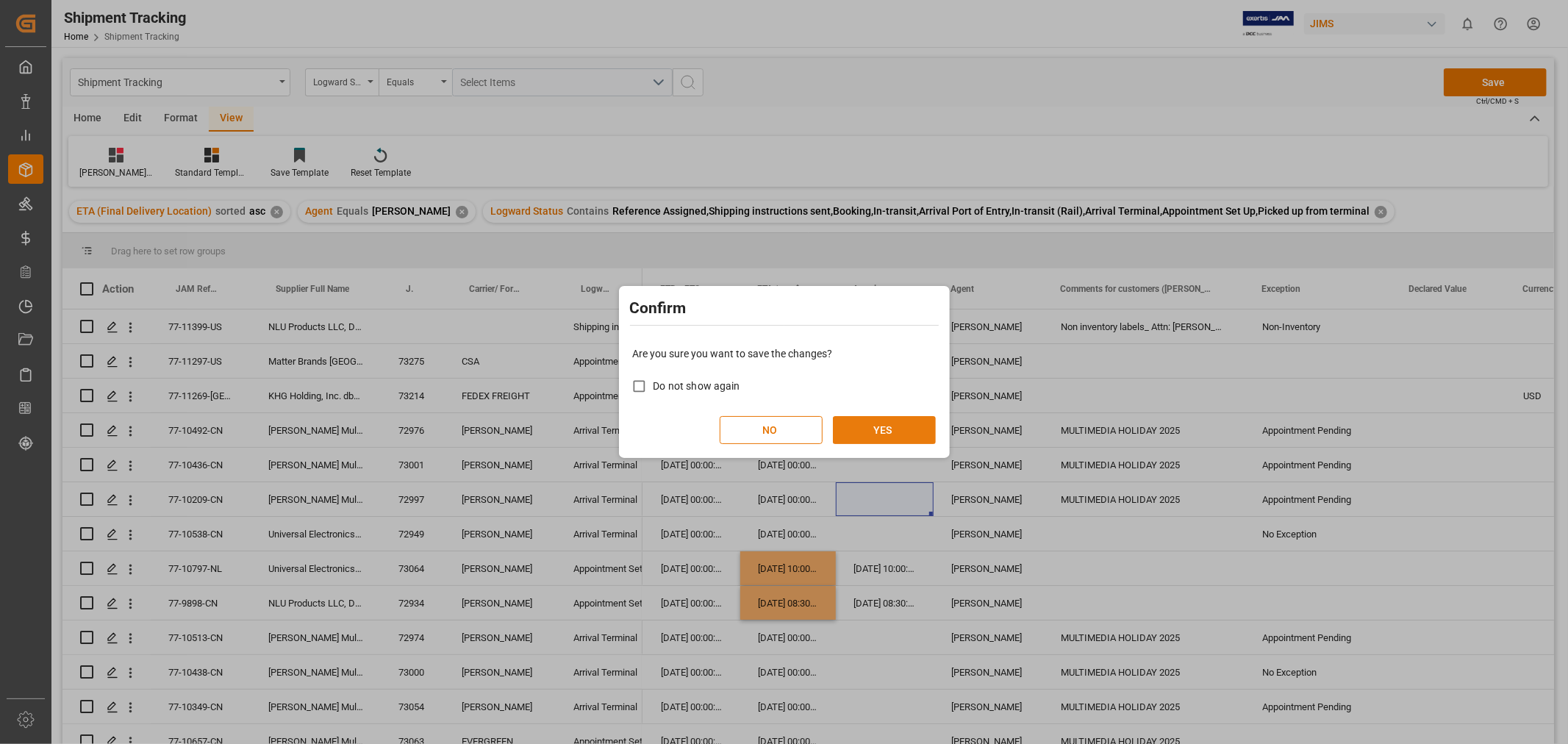
click at [864, 437] on button "YES" at bounding box center [885, 429] width 103 height 28
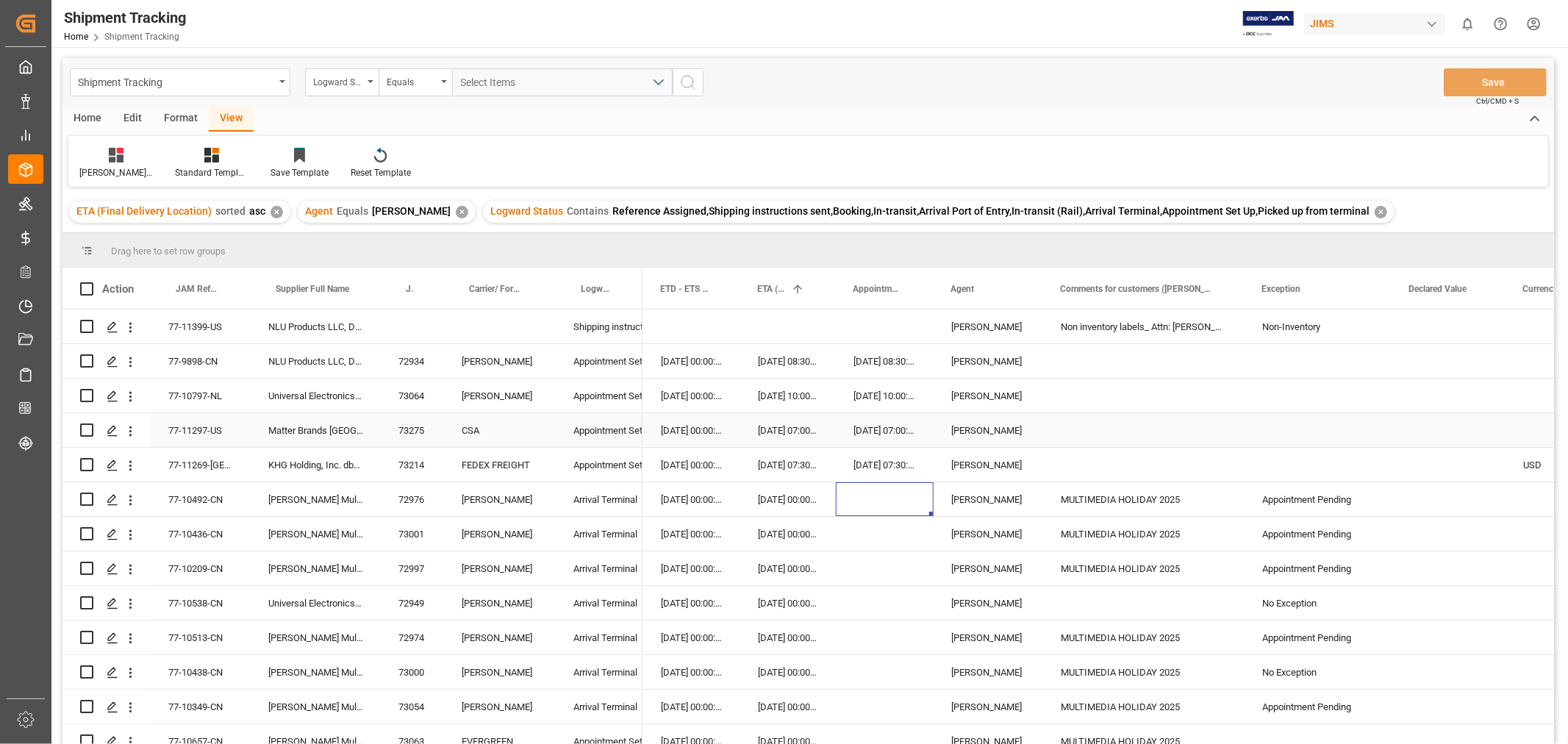
scroll to position [82, 0]
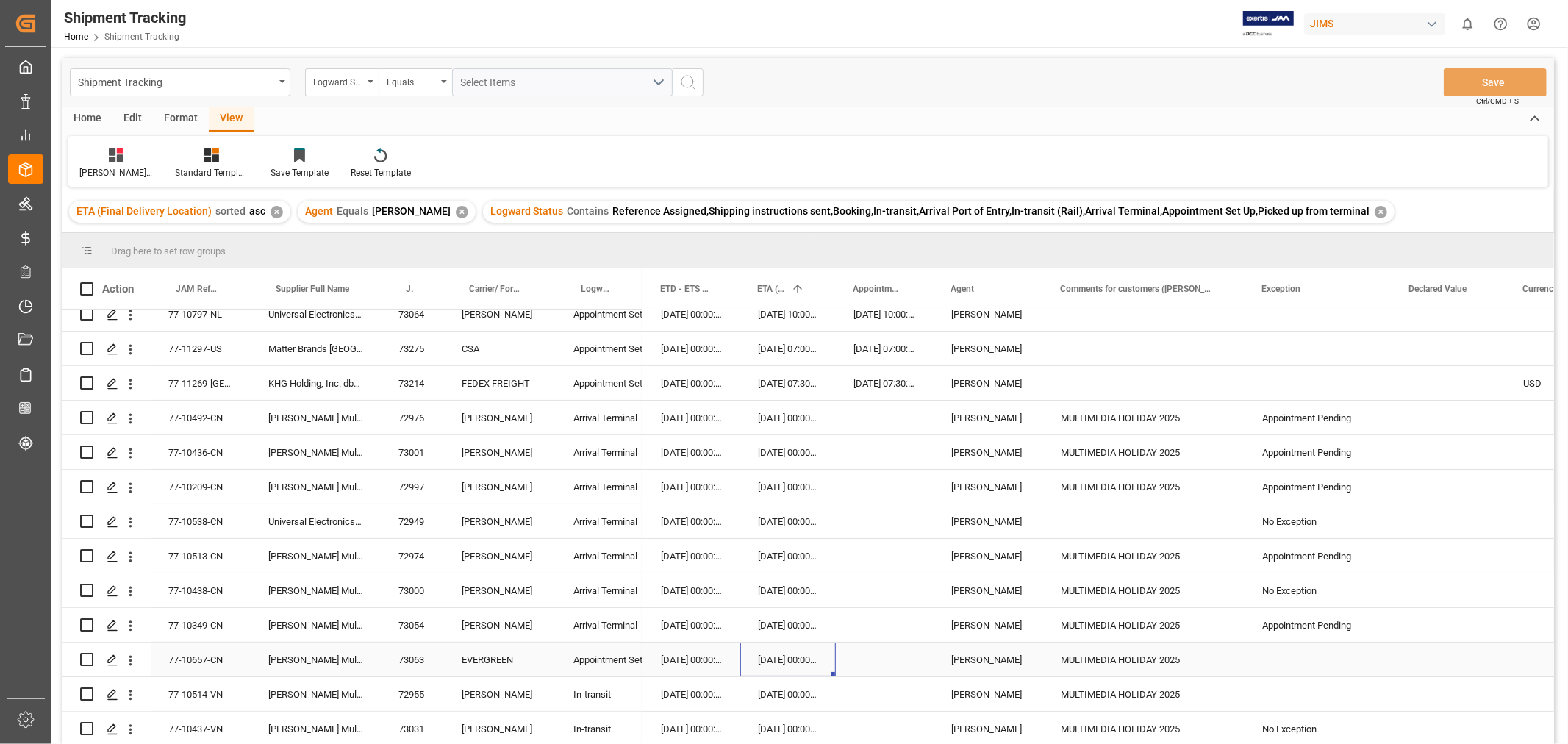
click at [762, 658] on div "[DATE] 00:00:00" at bounding box center [788, 659] width 95 height 34
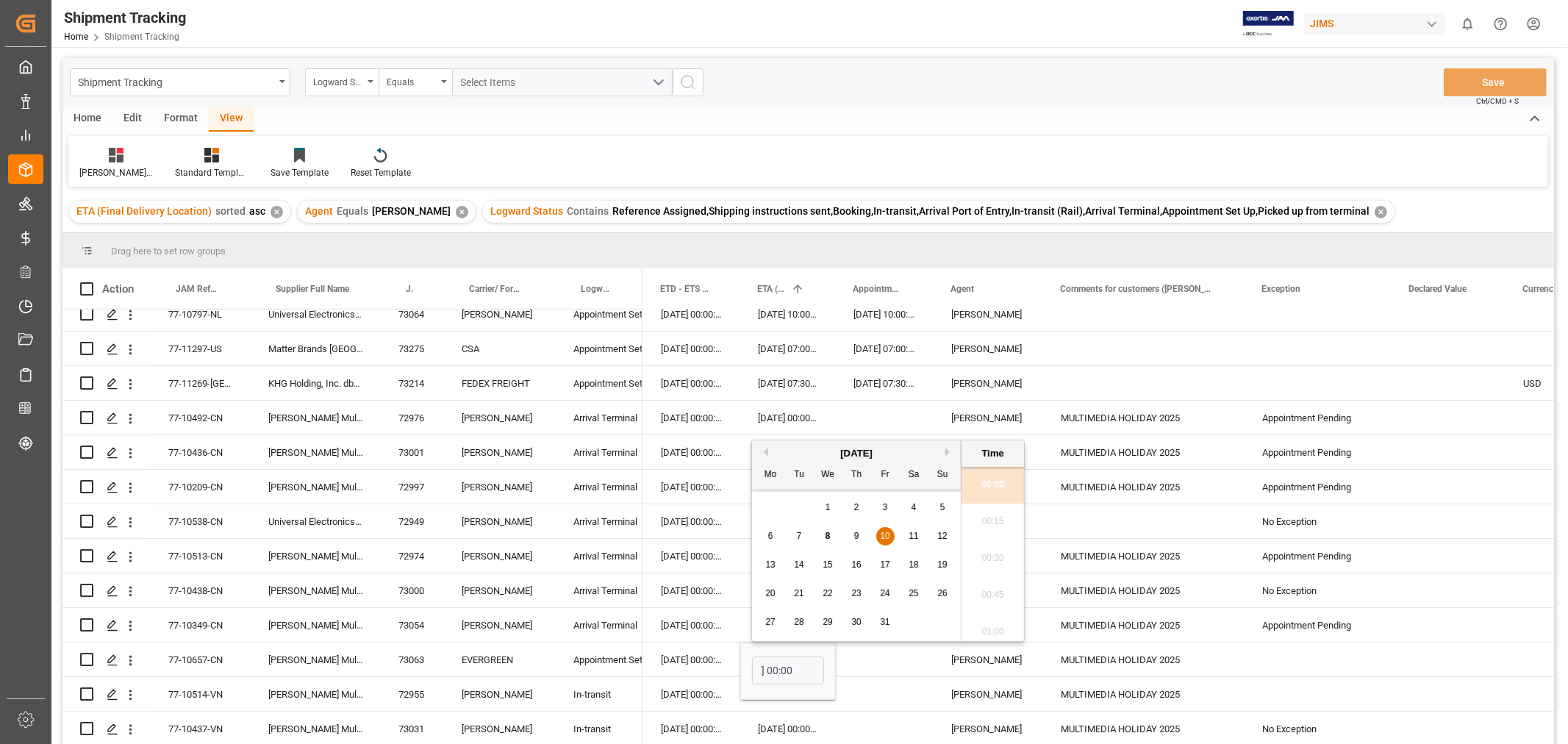
scroll to position [0, 0]
click at [828, 534] on span "8" at bounding box center [828, 536] width 5 height 10
type input "[DATE] 00:00"
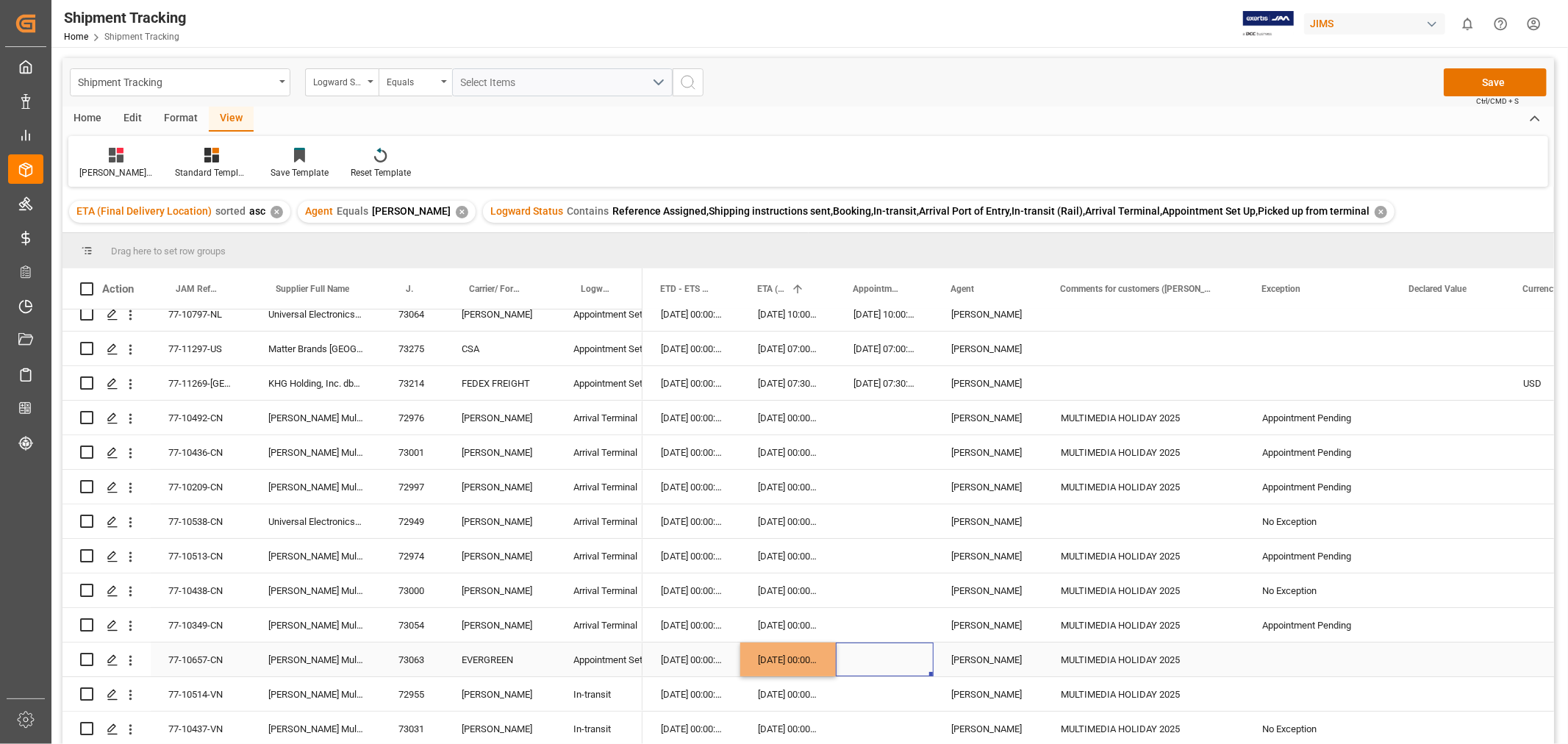
click at [863, 659] on div "Press SPACE to select this row." at bounding box center [885, 659] width 98 height 34
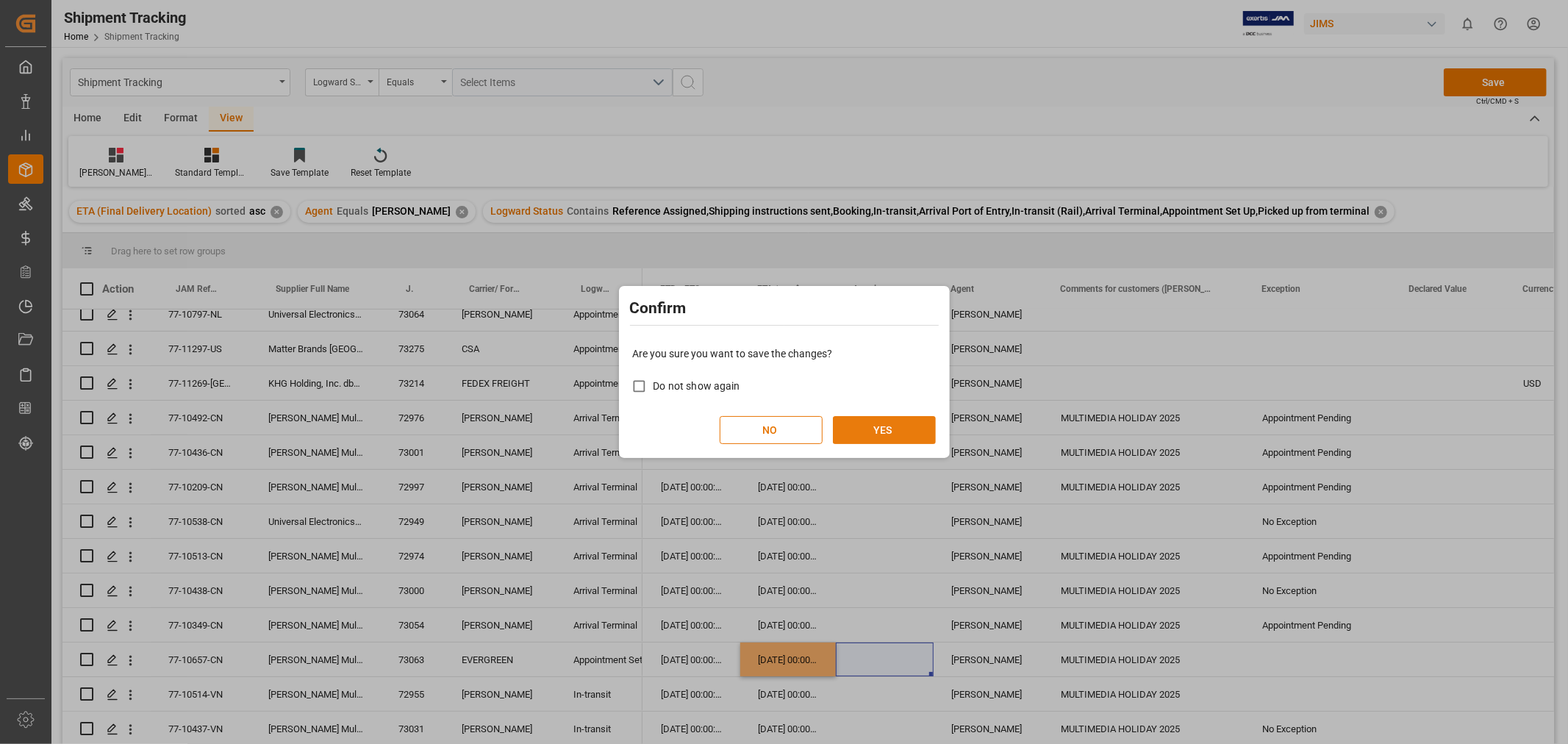
click at [872, 430] on button "YES" at bounding box center [885, 429] width 103 height 28
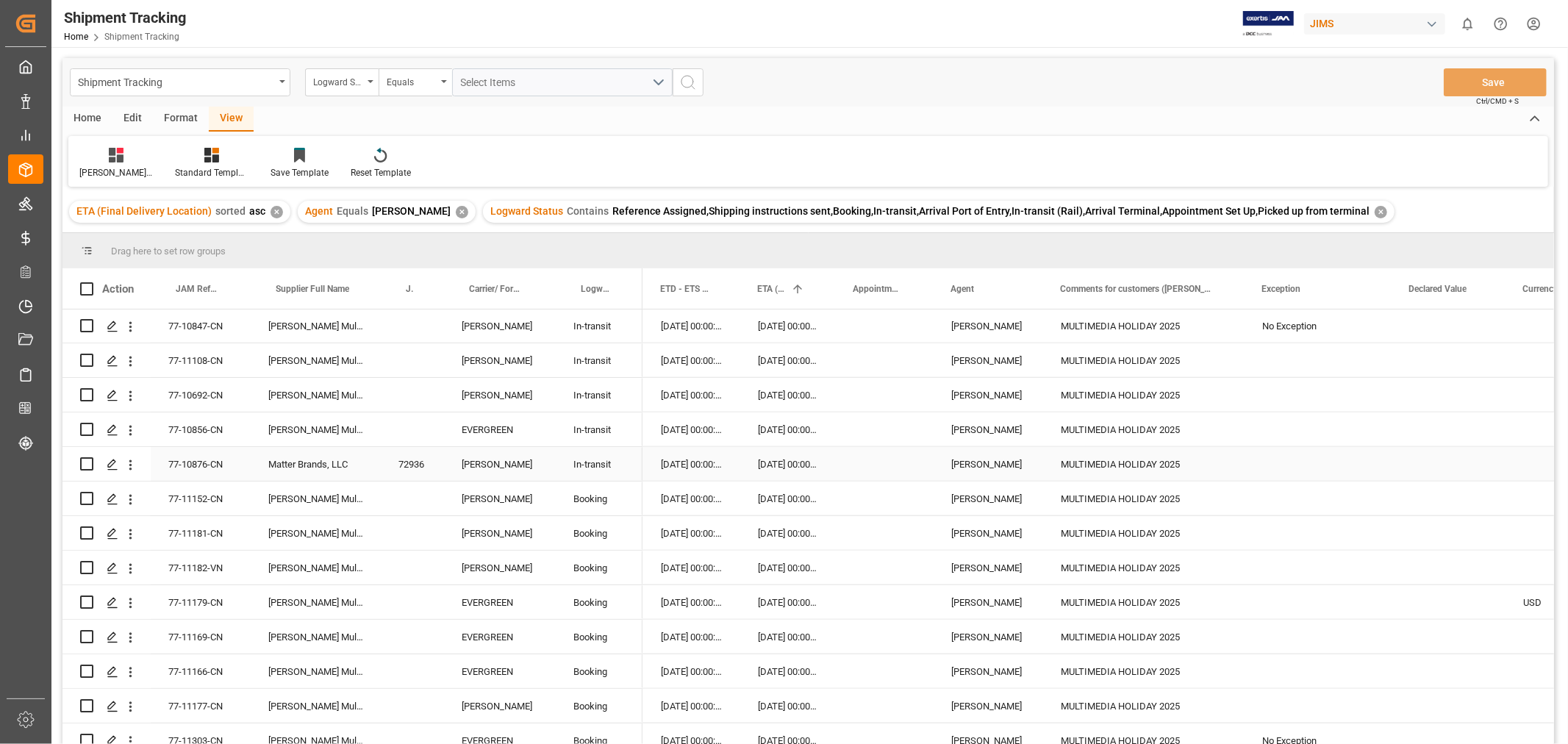
scroll to position [1327, 0]
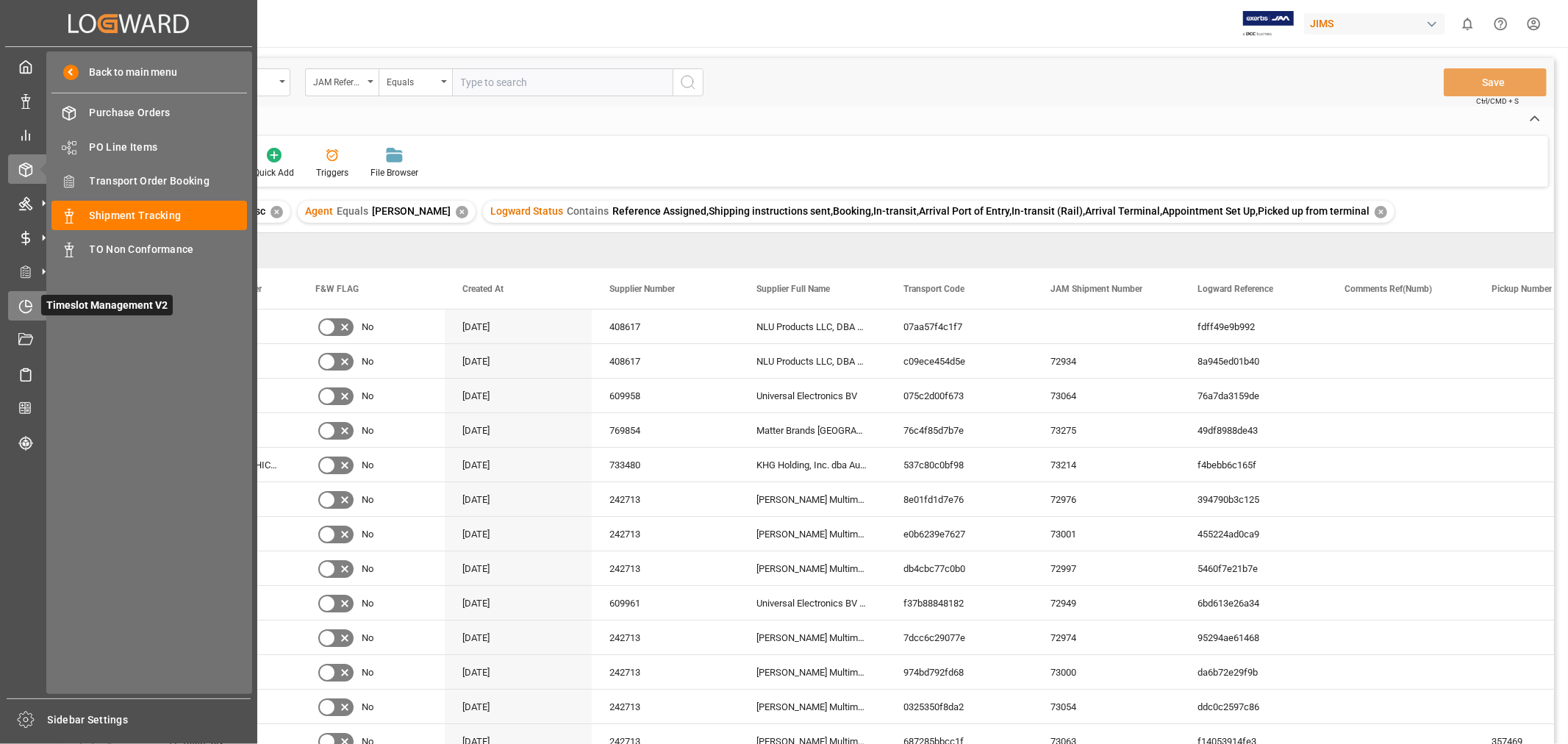
click at [33, 300] on div "Timeslot Management V2 Timeslot Management V2" at bounding box center [128, 305] width 241 height 29
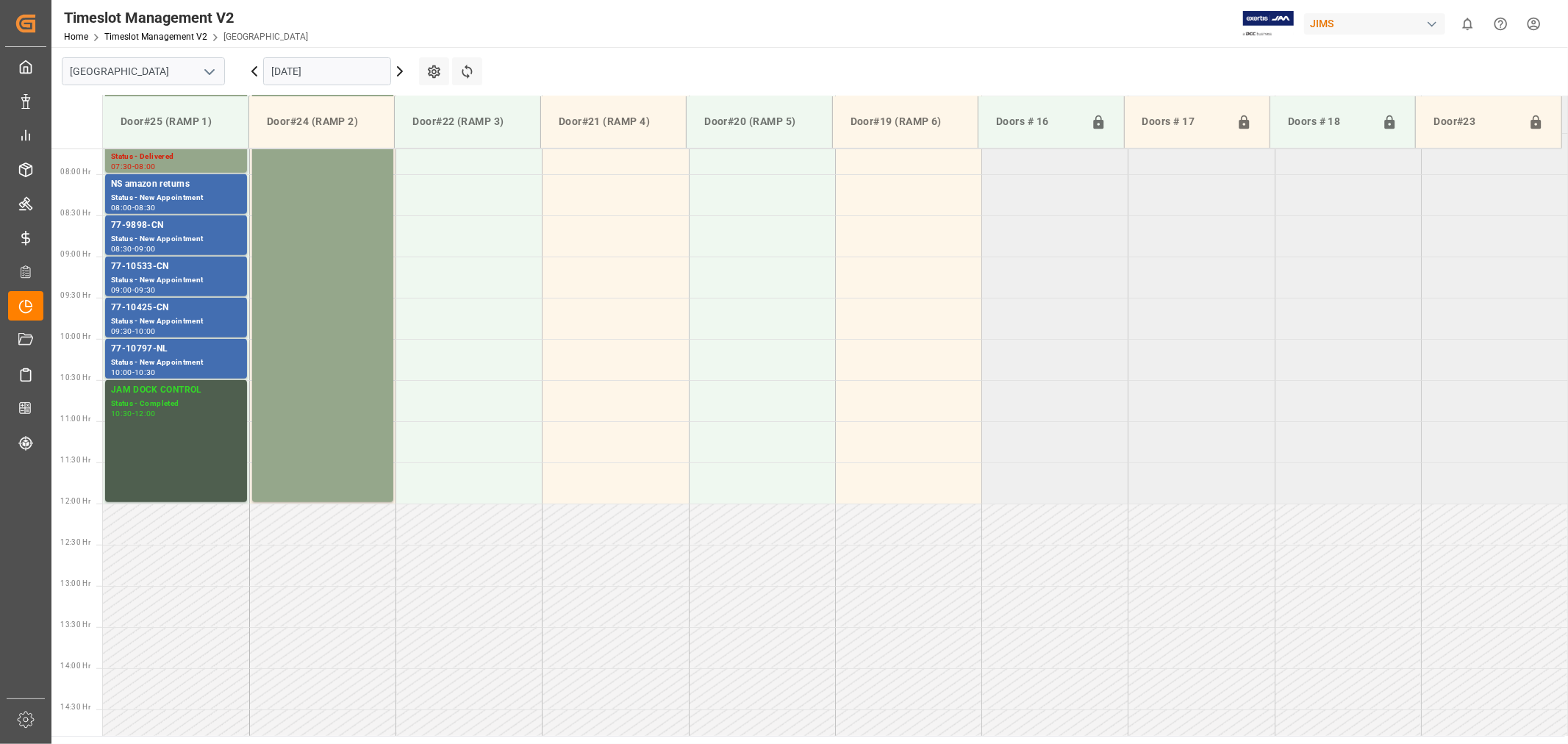
scroll to position [649, 0]
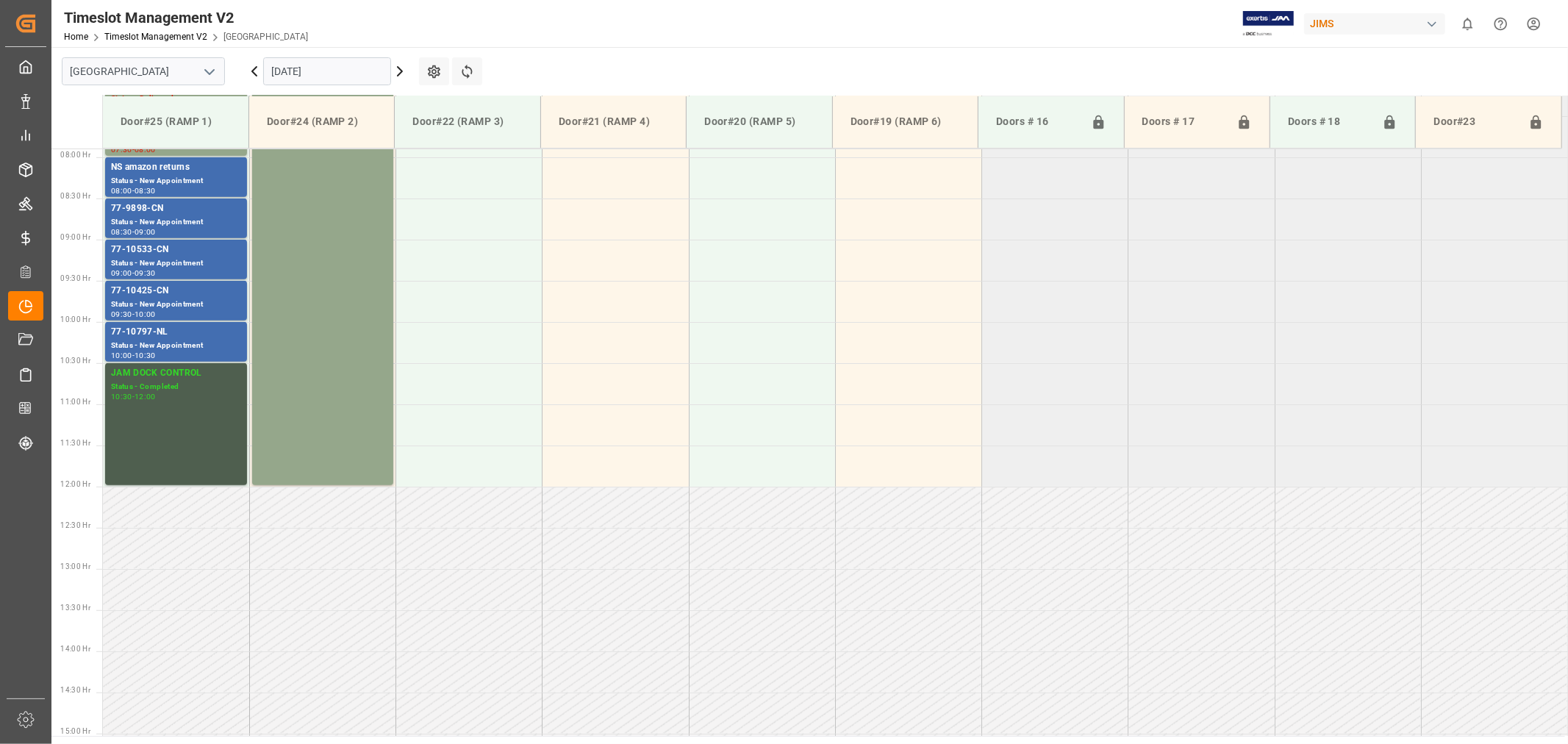
click at [203, 69] on icon "open menu" at bounding box center [209, 71] width 18 height 18
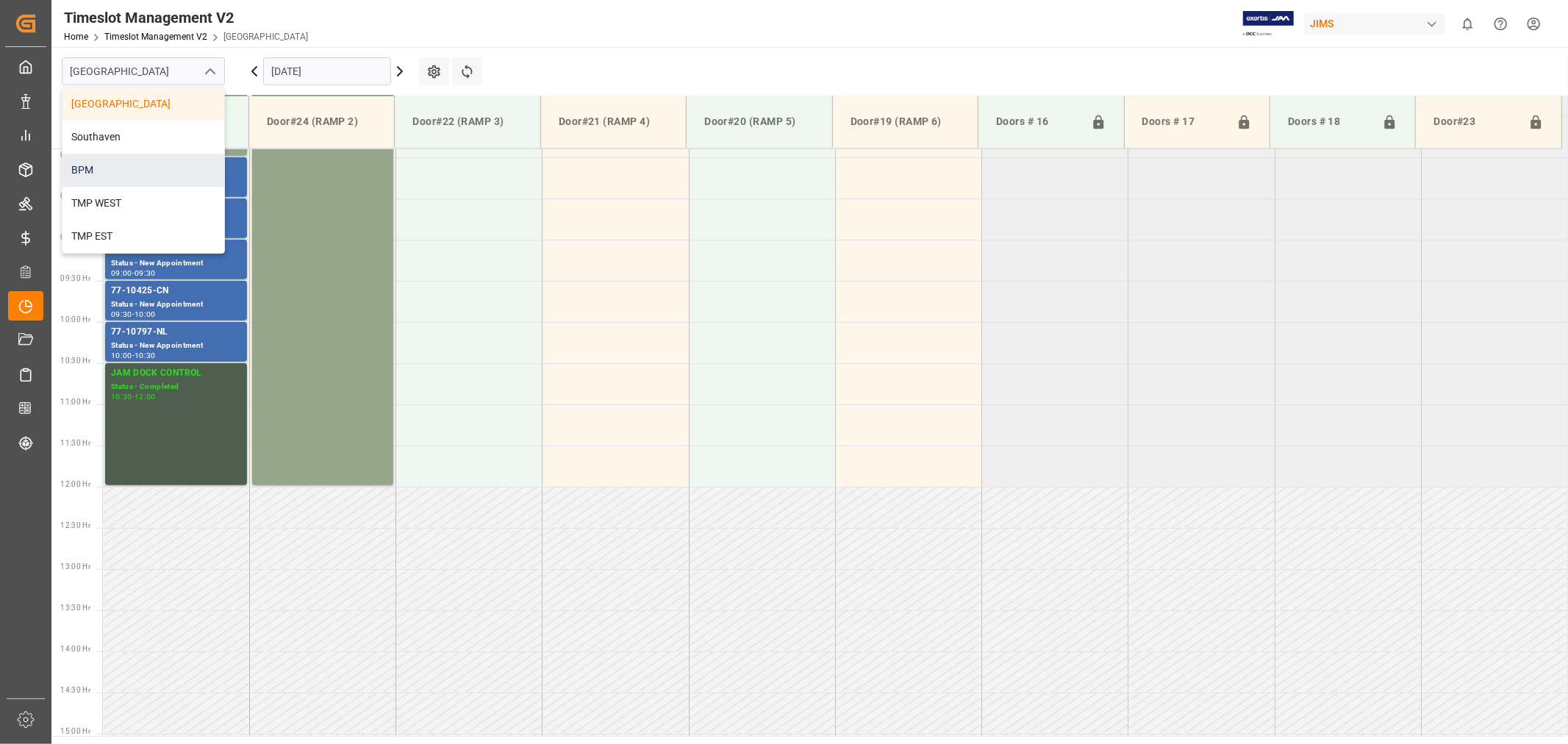
click at [107, 166] on div "BPM" at bounding box center [144, 170] width 162 height 33
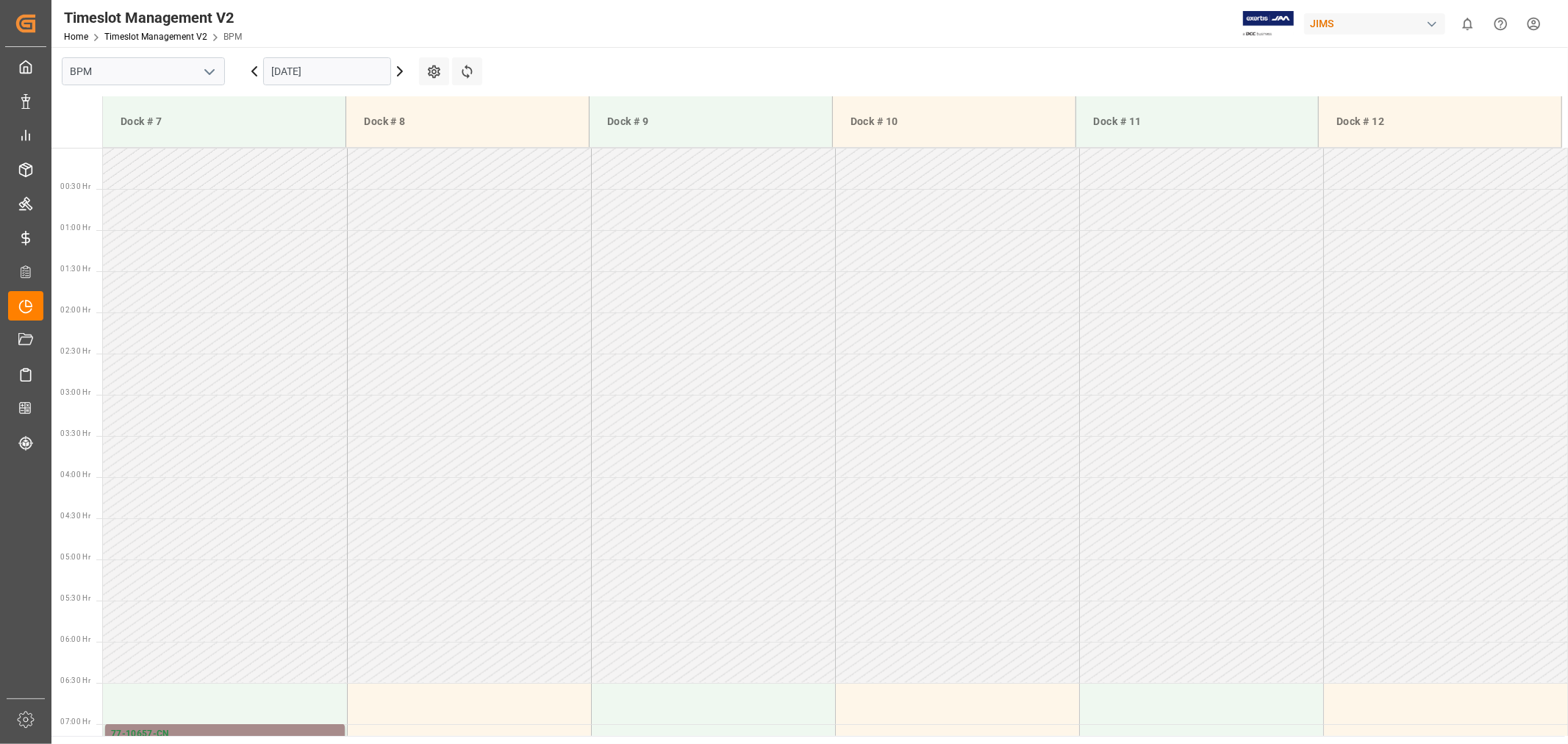
click at [396, 70] on icon at bounding box center [400, 71] width 18 height 18
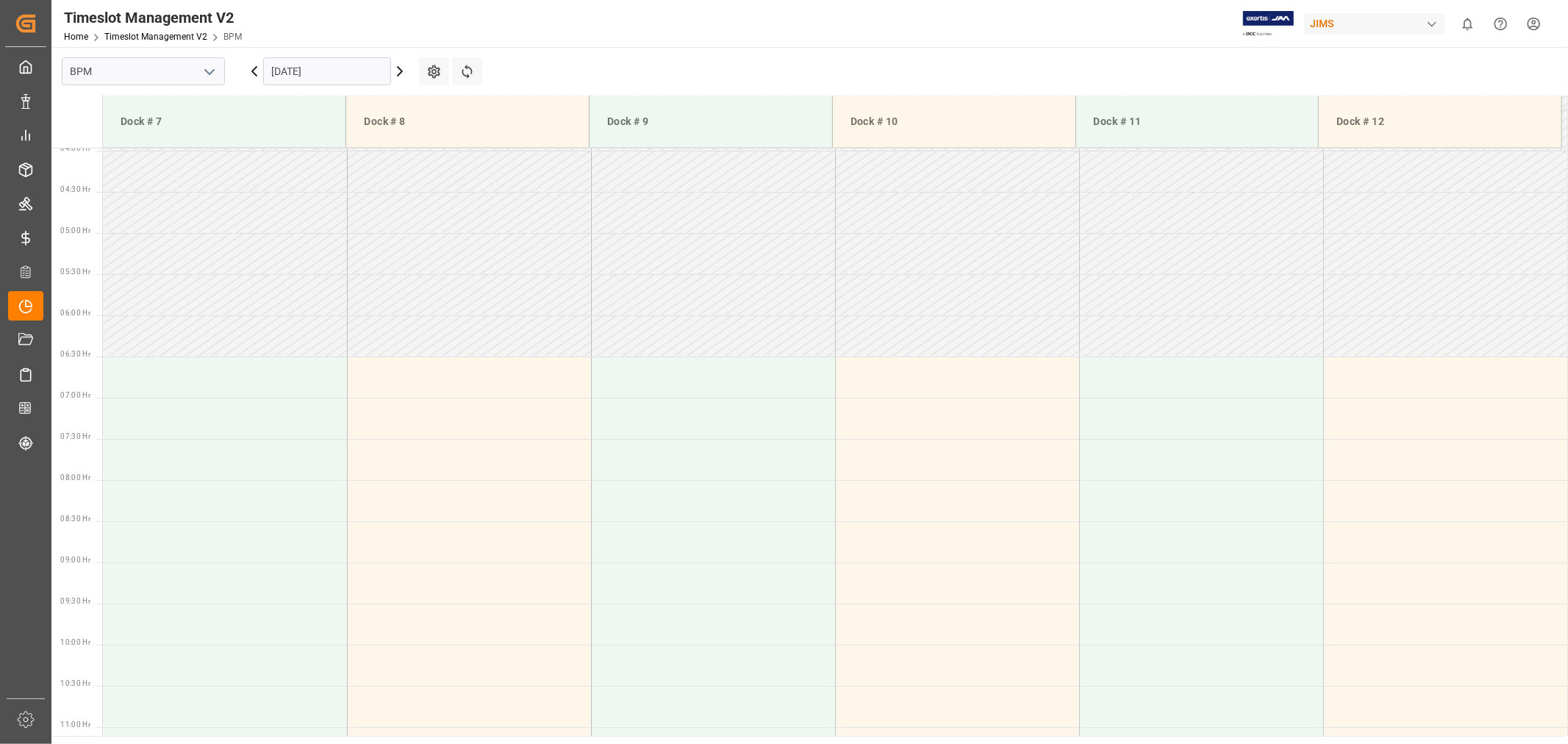
scroll to position [325, 0]
click at [406, 73] on icon at bounding box center [400, 71] width 18 height 18
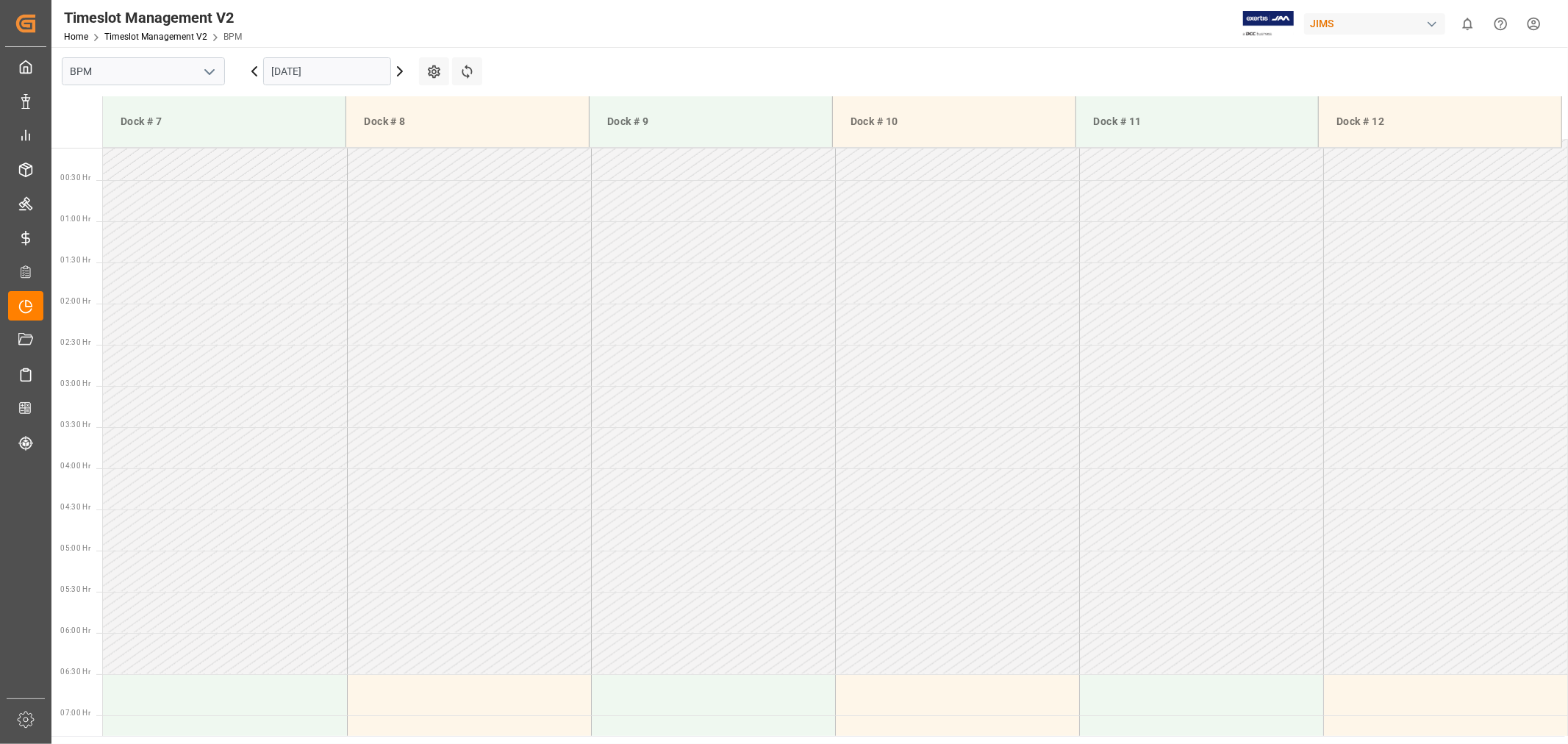
scroll to position [0, 0]
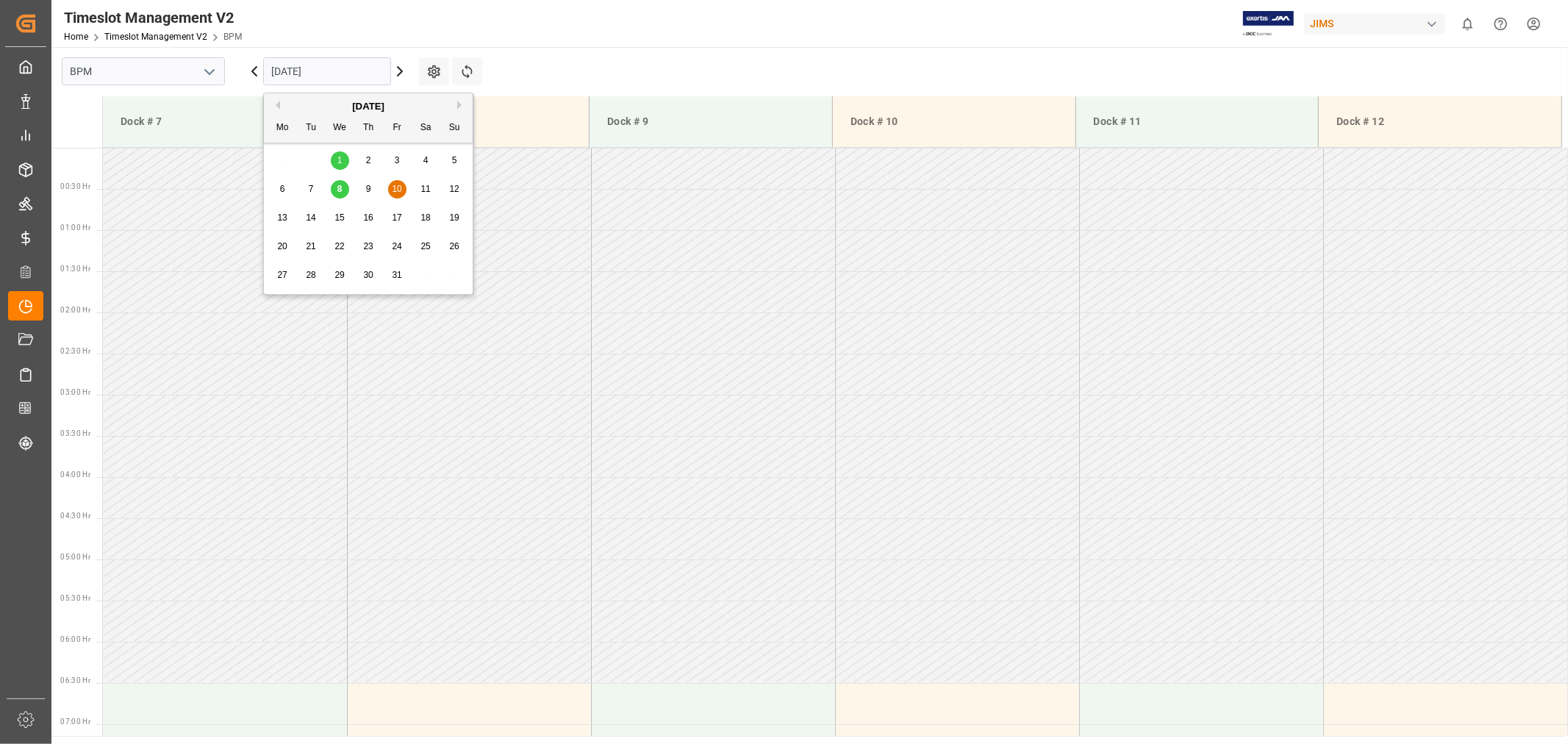
click at [293, 70] on input "10-10-2025" at bounding box center [327, 70] width 127 height 28
click at [368, 194] on div "9" at bounding box center [368, 189] width 18 height 18
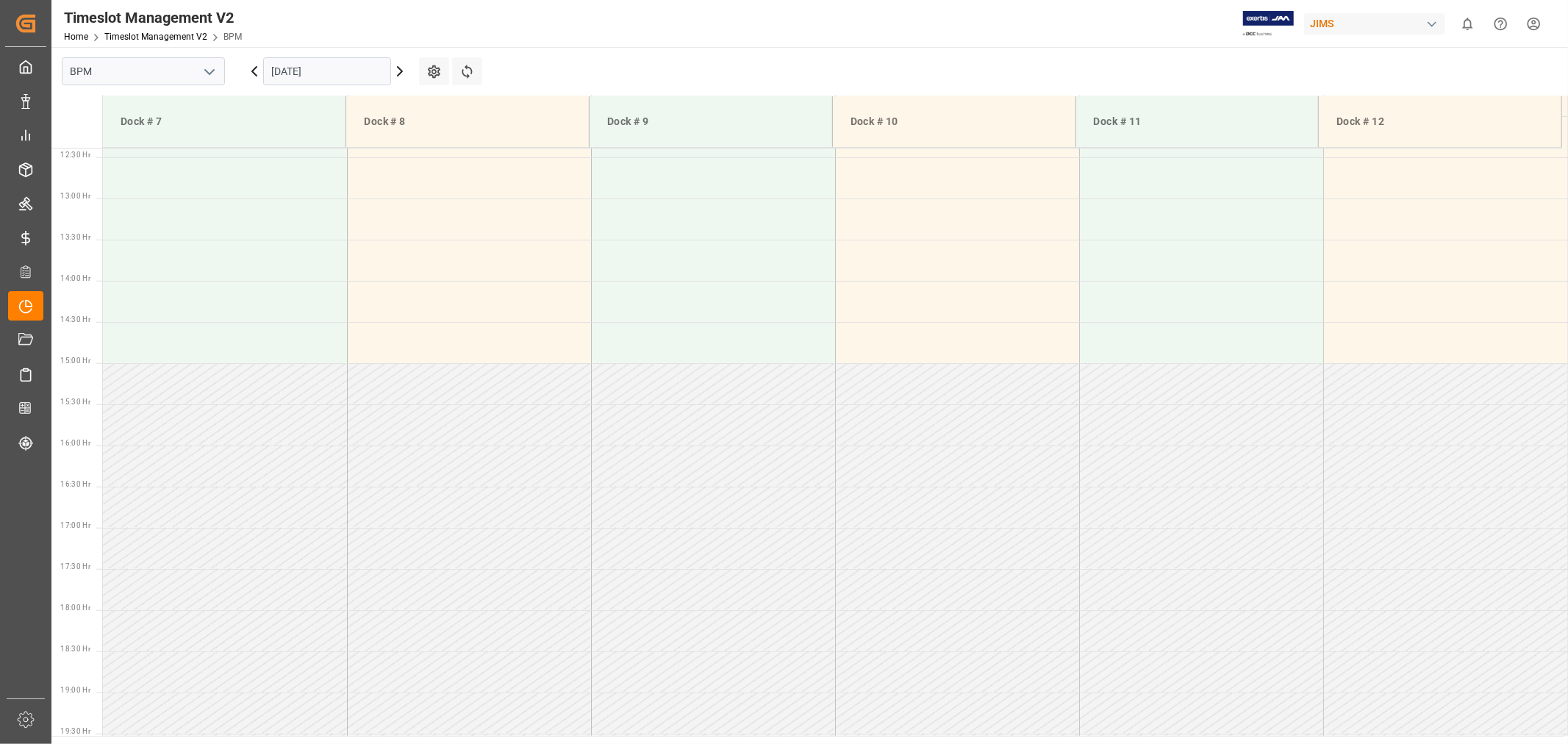
scroll to position [816, 0]
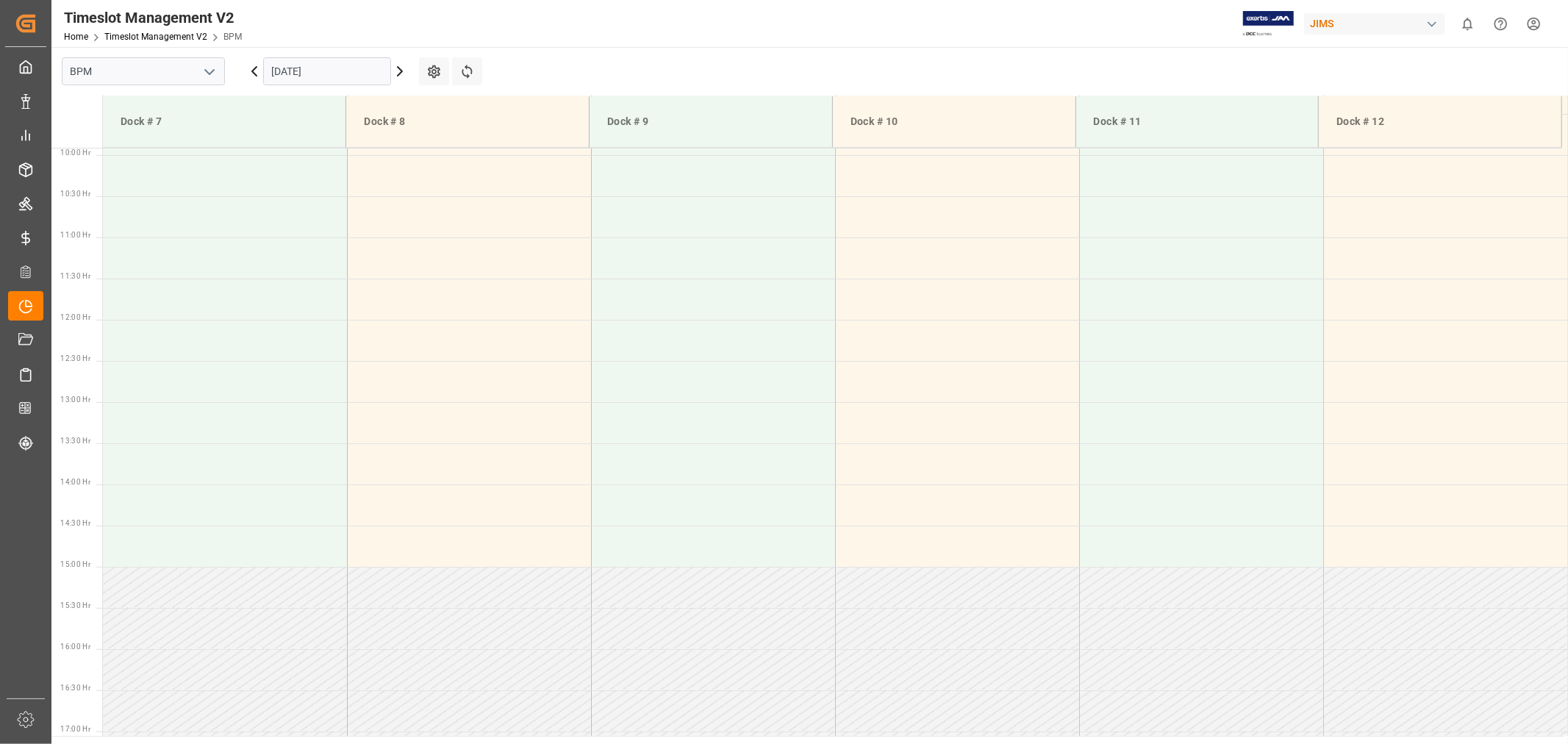
click at [255, 69] on icon at bounding box center [254, 71] width 18 height 18
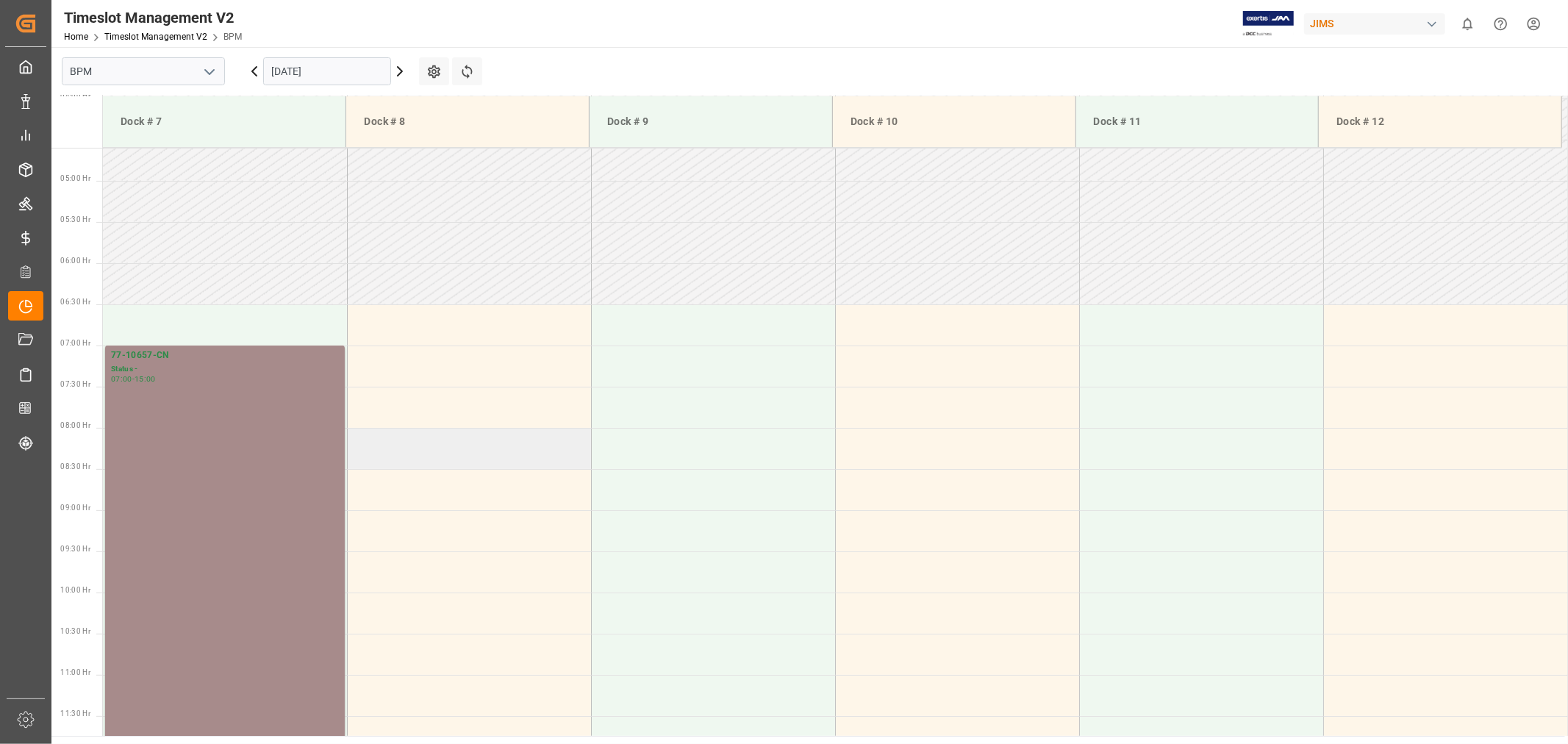
scroll to position [323, 0]
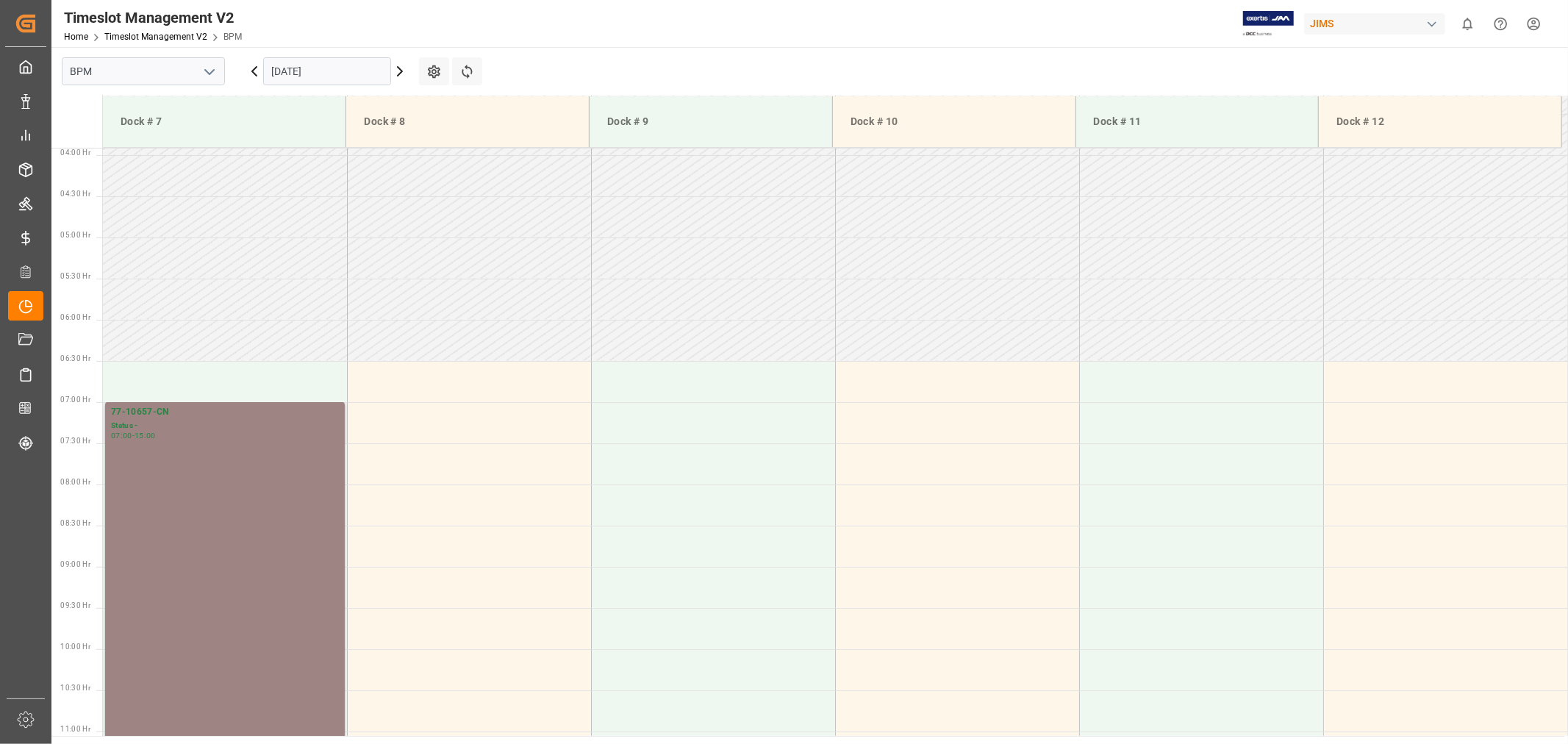
click at [138, 413] on div "77-10657-CN" at bounding box center [225, 412] width 228 height 14
drag, startPoint x: 172, startPoint y: 413, endPoint x: 103, endPoint y: 413, distance: 69.0
drag, startPoint x: 164, startPoint y: 428, endPoint x: 123, endPoint y: 414, distance: 43.3
click at [123, 414] on div "77-10657-CN Status - 07:00 - 15:00" at bounding box center [225, 731] width 228 height 652
